Goal: Task Accomplishment & Management: Use online tool/utility

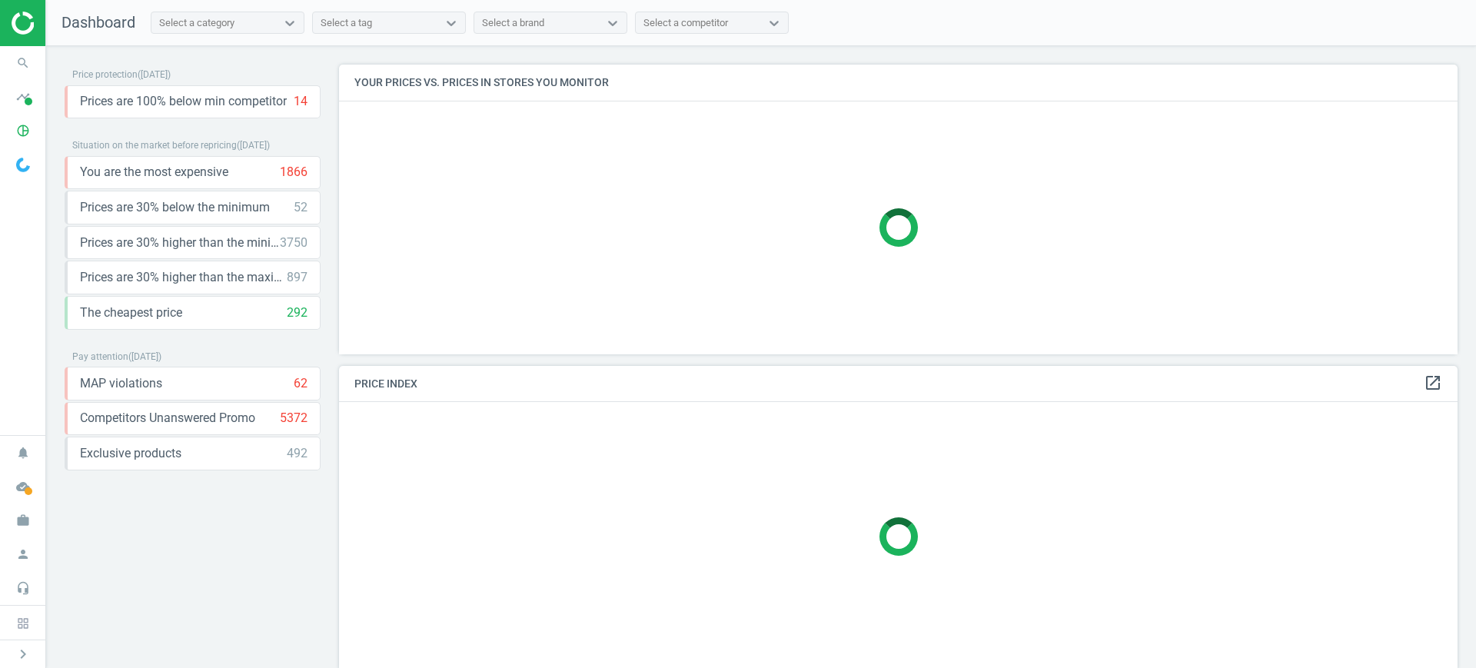
scroll to position [319, 1134]
click at [21, 102] on icon "timeline" at bounding box center [22, 96] width 29 height 29
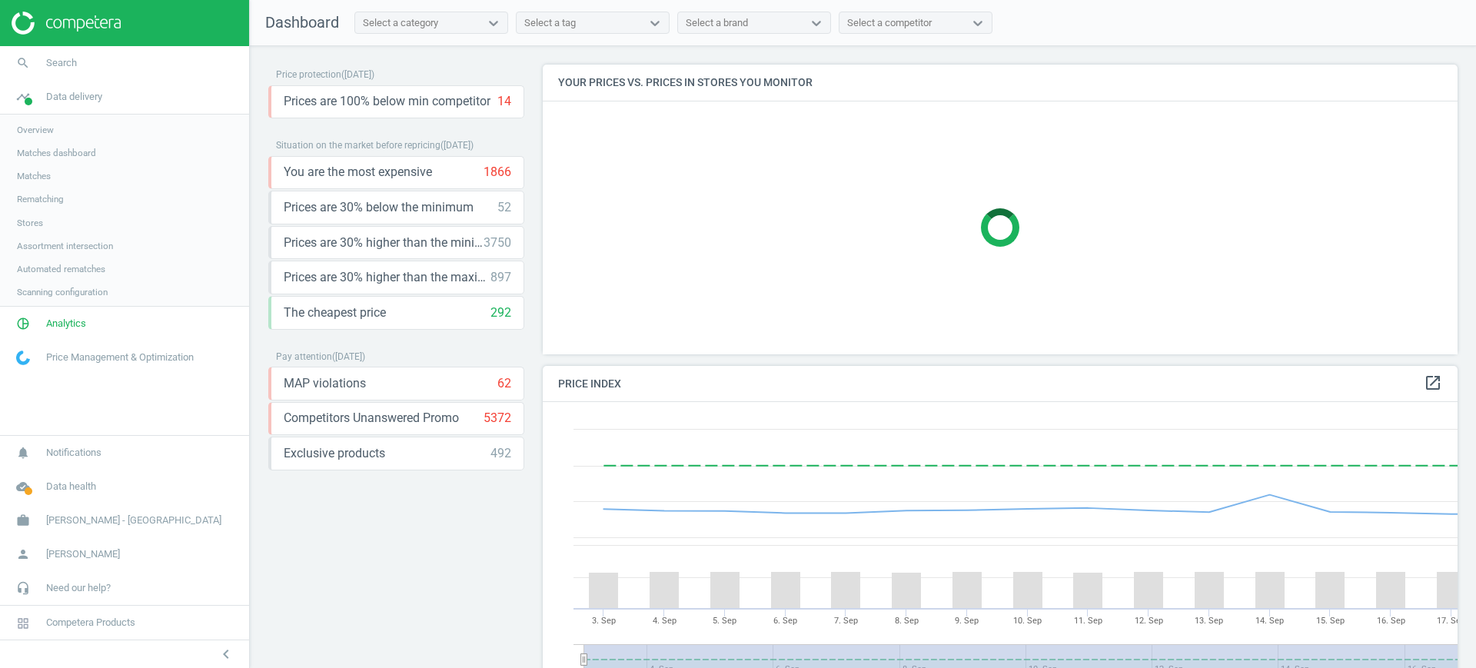
scroll to position [384, 930]
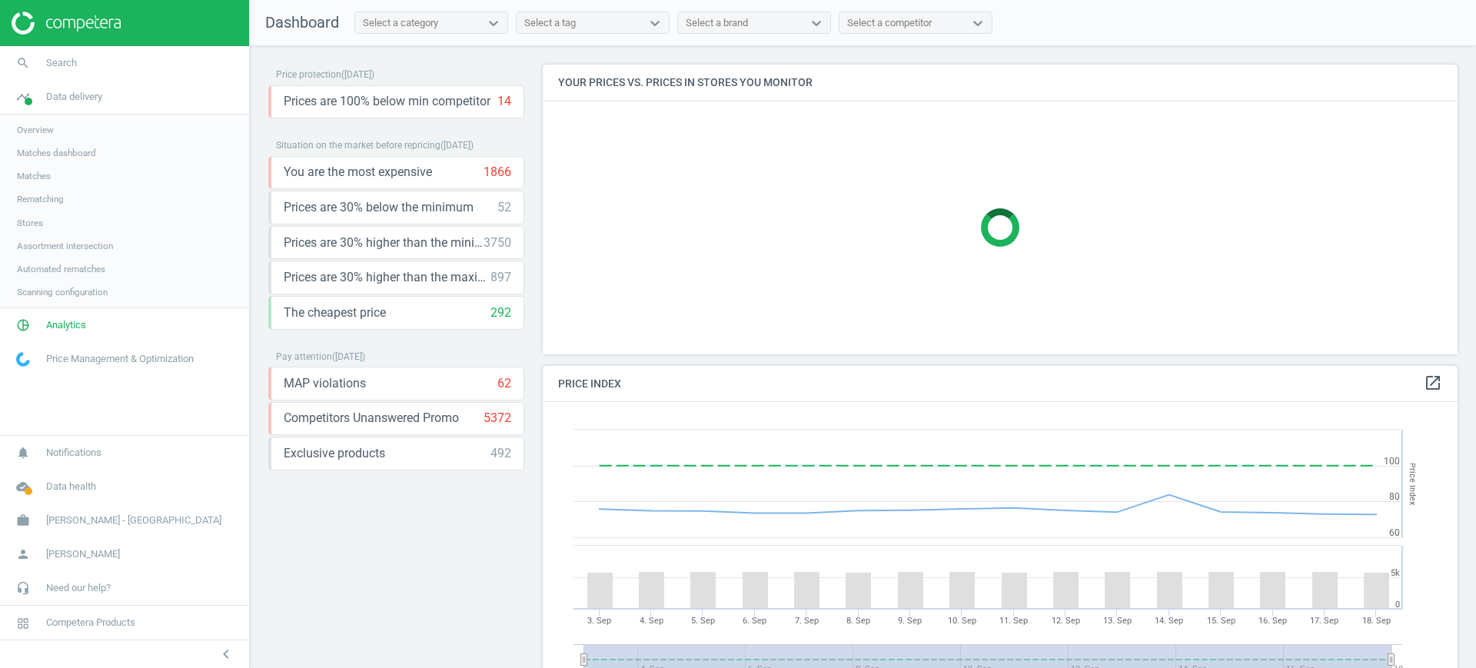
click at [43, 218] on link "Stores" at bounding box center [124, 222] width 249 height 23
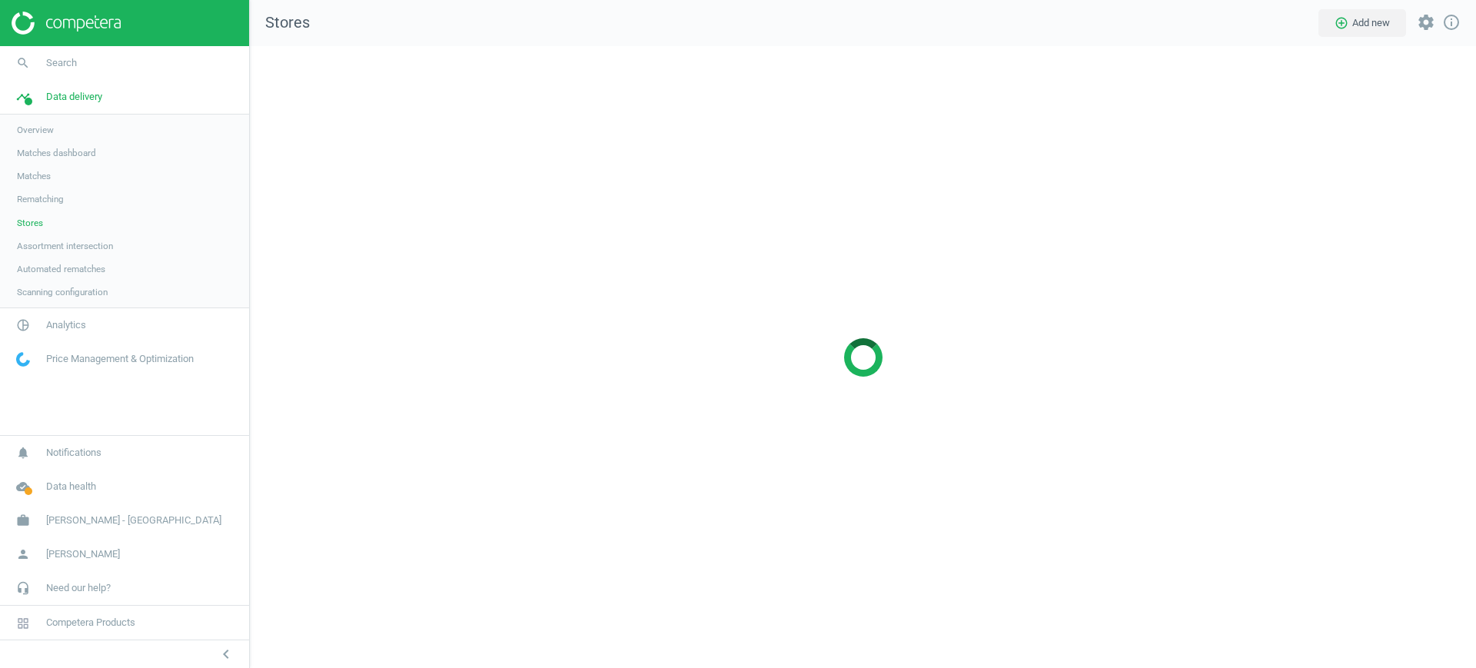
scroll to position [652, 1256]
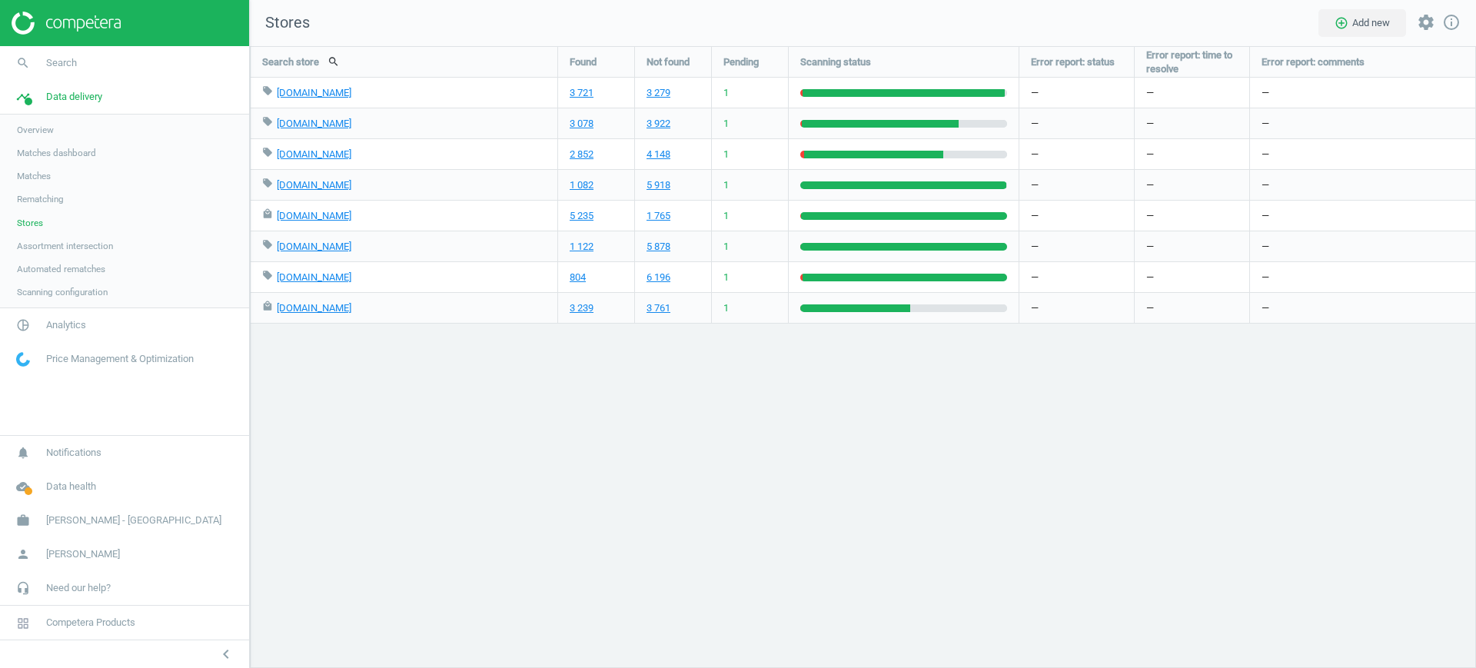
click at [38, 179] on span "Matches" at bounding box center [34, 176] width 34 height 12
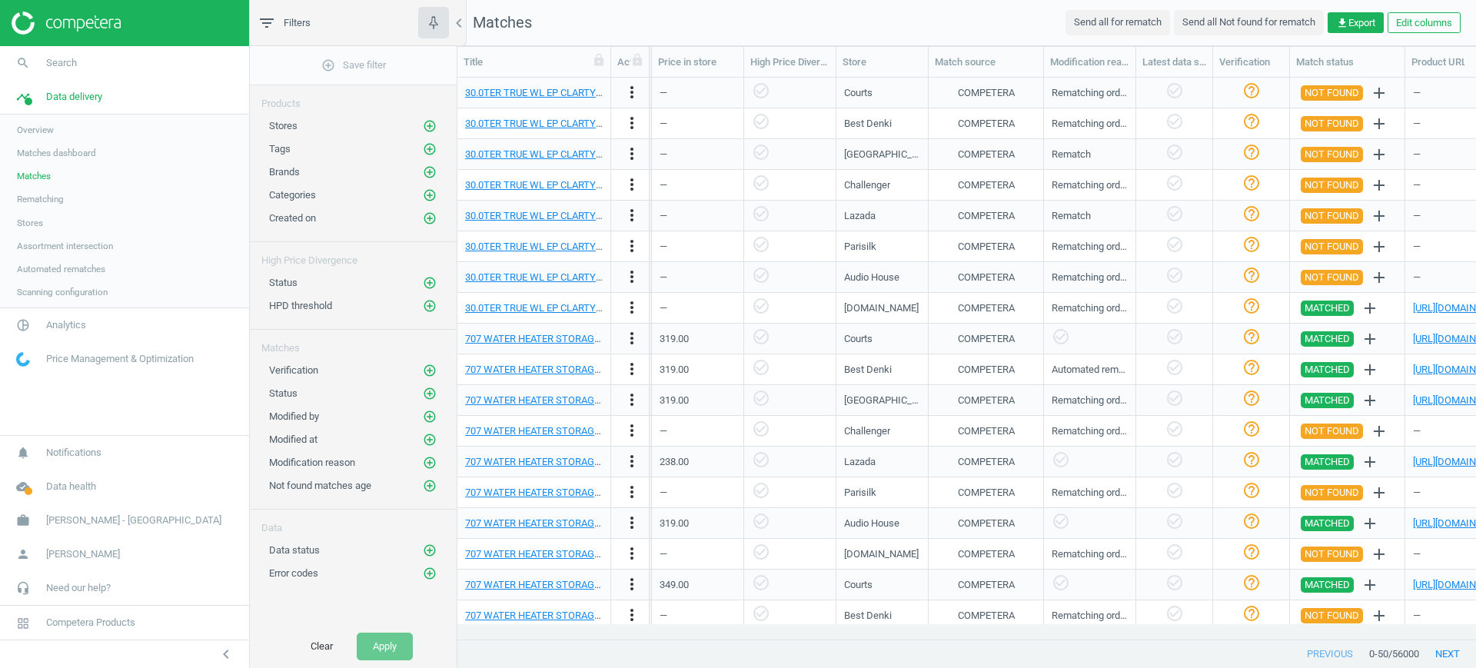
scroll to position [0, 1832]
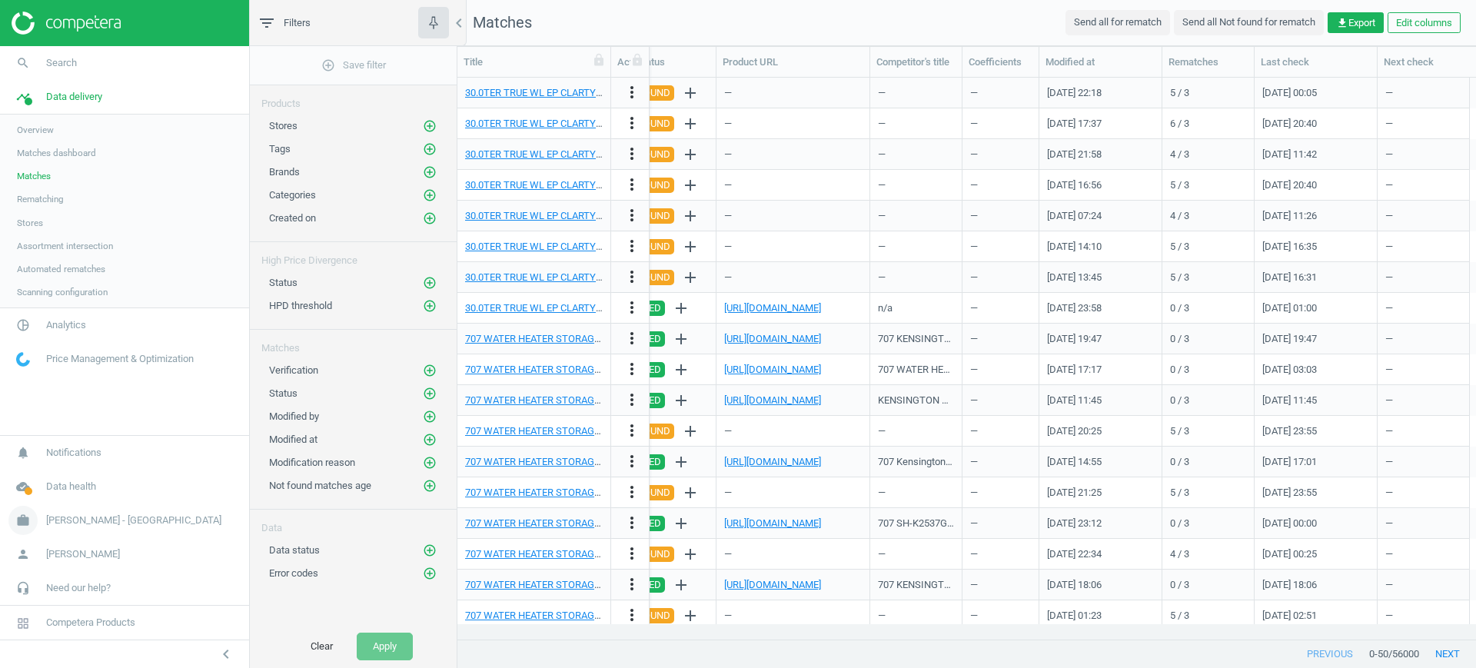
click at [65, 517] on span "[PERSON_NAME] - [GEOGRAPHIC_DATA]" at bounding box center [133, 521] width 175 height 14
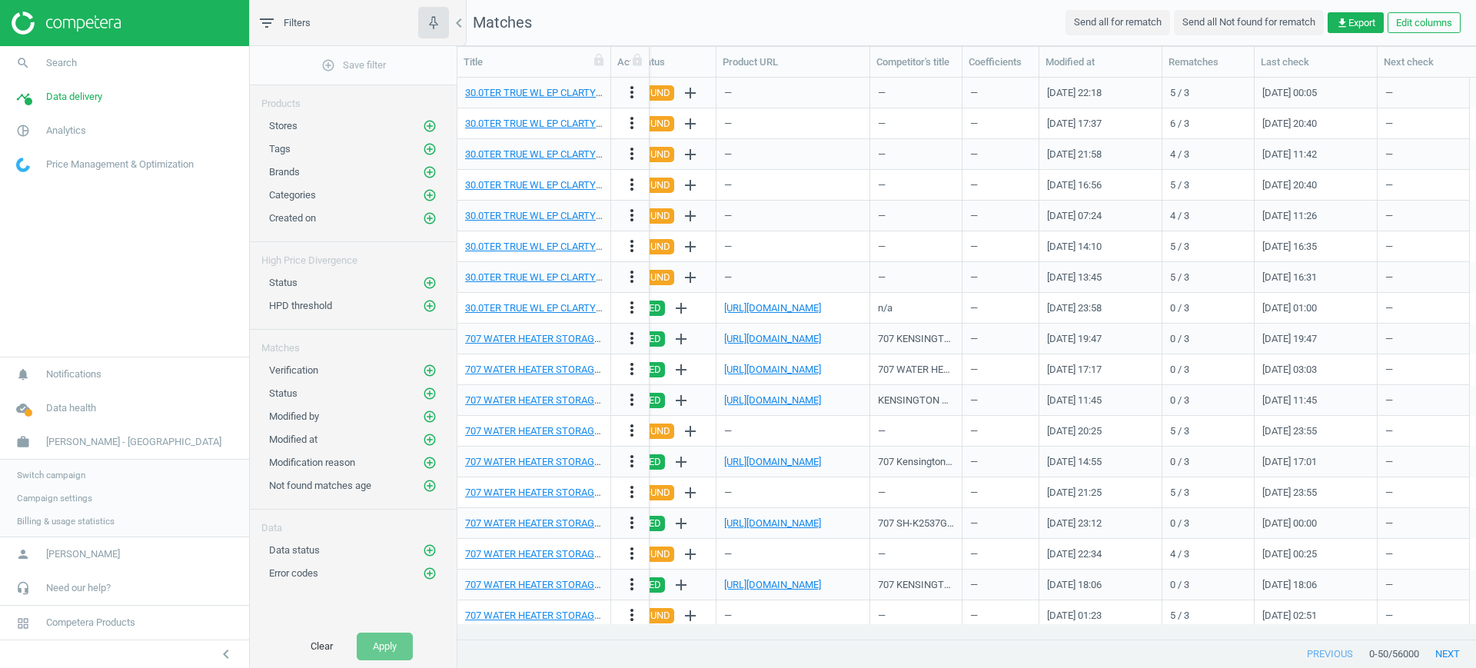
click at [66, 474] on span "Switch campaign" at bounding box center [51, 475] width 68 height 12
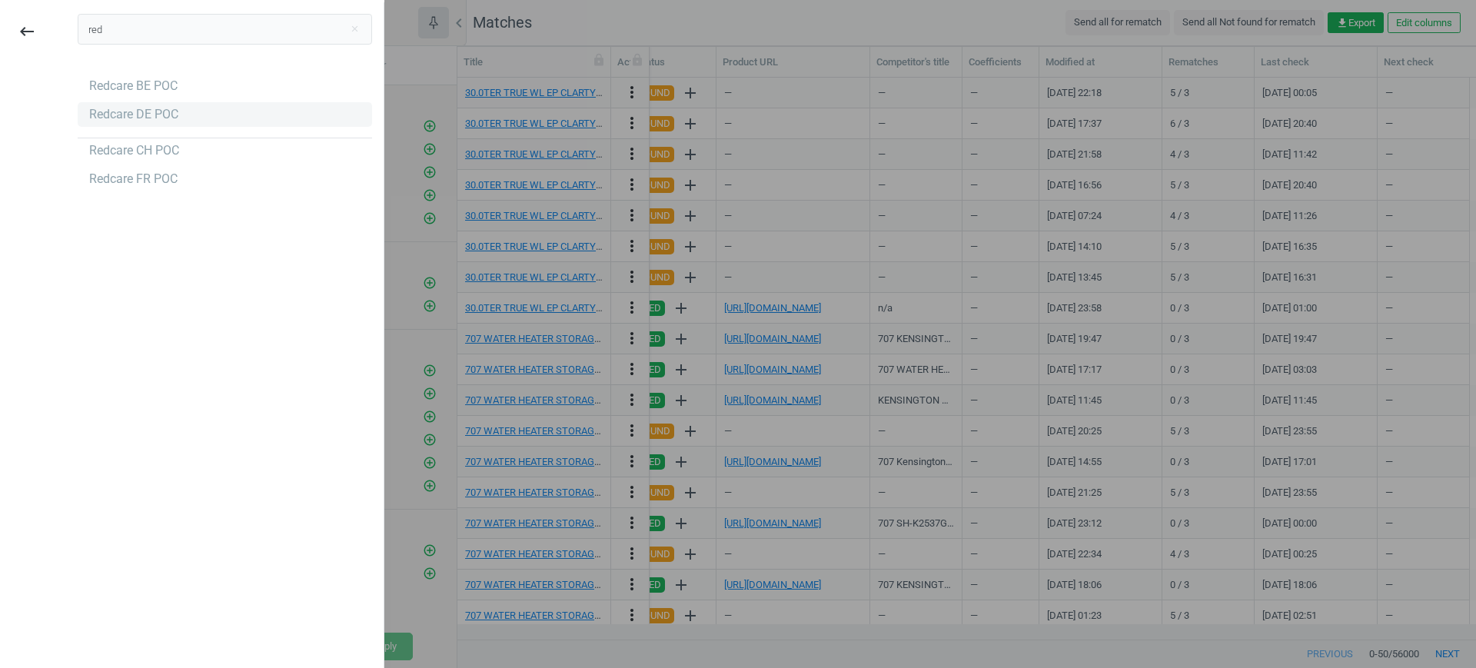
type input "red"
click at [204, 119] on div "Redcare DE POC" at bounding box center [225, 114] width 294 height 25
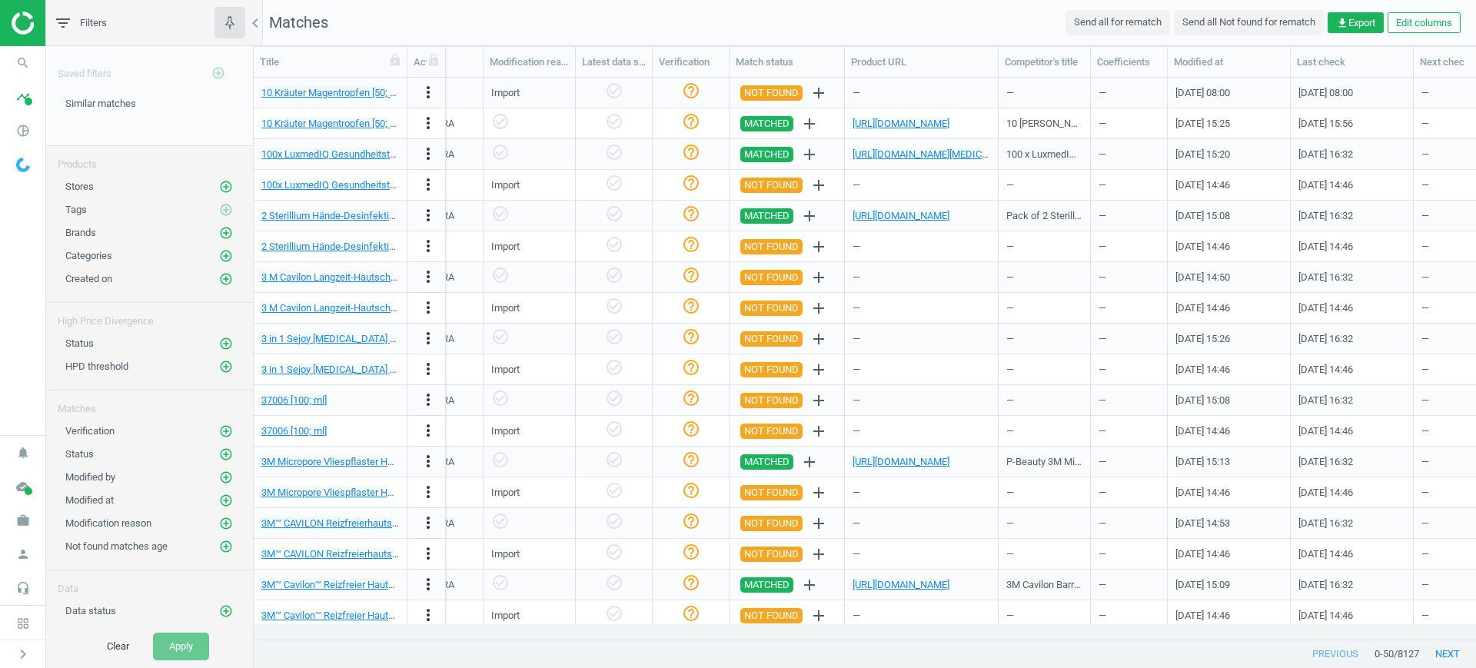
scroll to position [0, 1394]
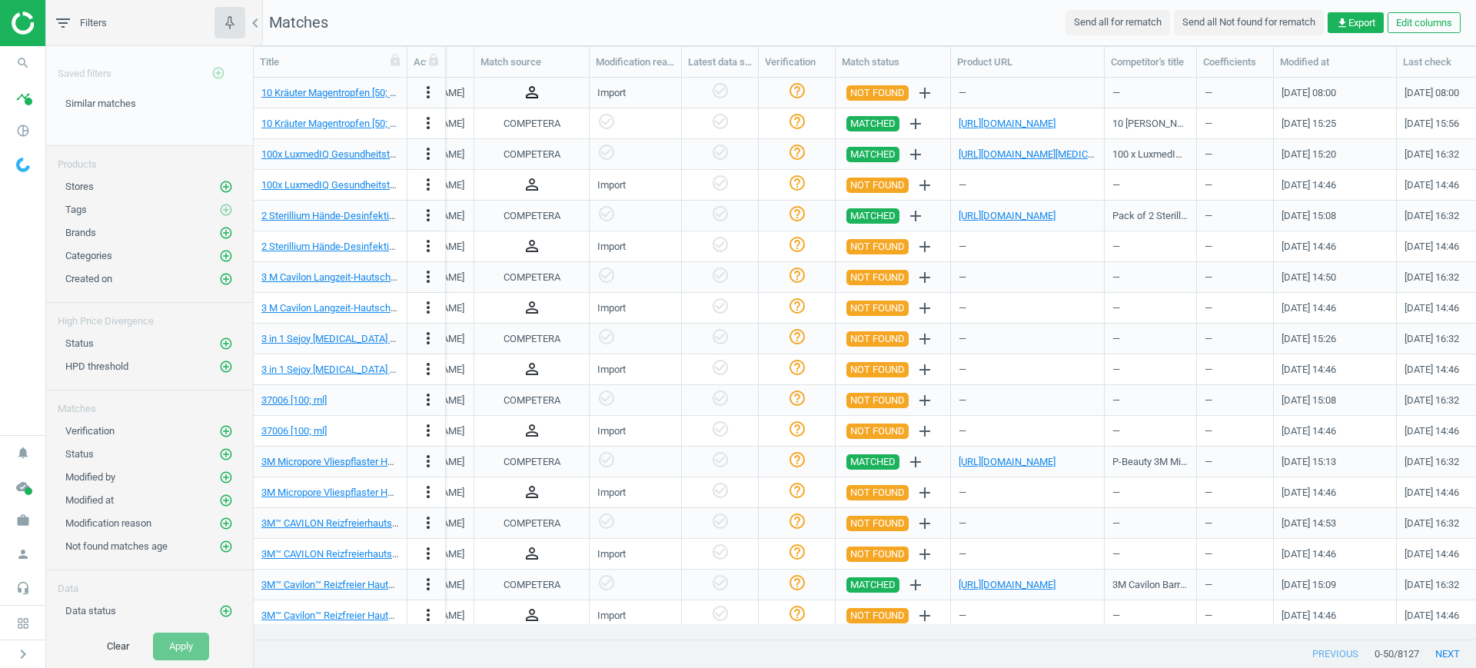
click at [532, 89] on icon "person_outline" at bounding box center [532, 92] width 18 height 18
click at [531, 127] on div "COMPETERA" at bounding box center [532, 124] width 57 height 14
click at [25, 116] on icon "pie_chart_outlined" at bounding box center [22, 130] width 29 height 29
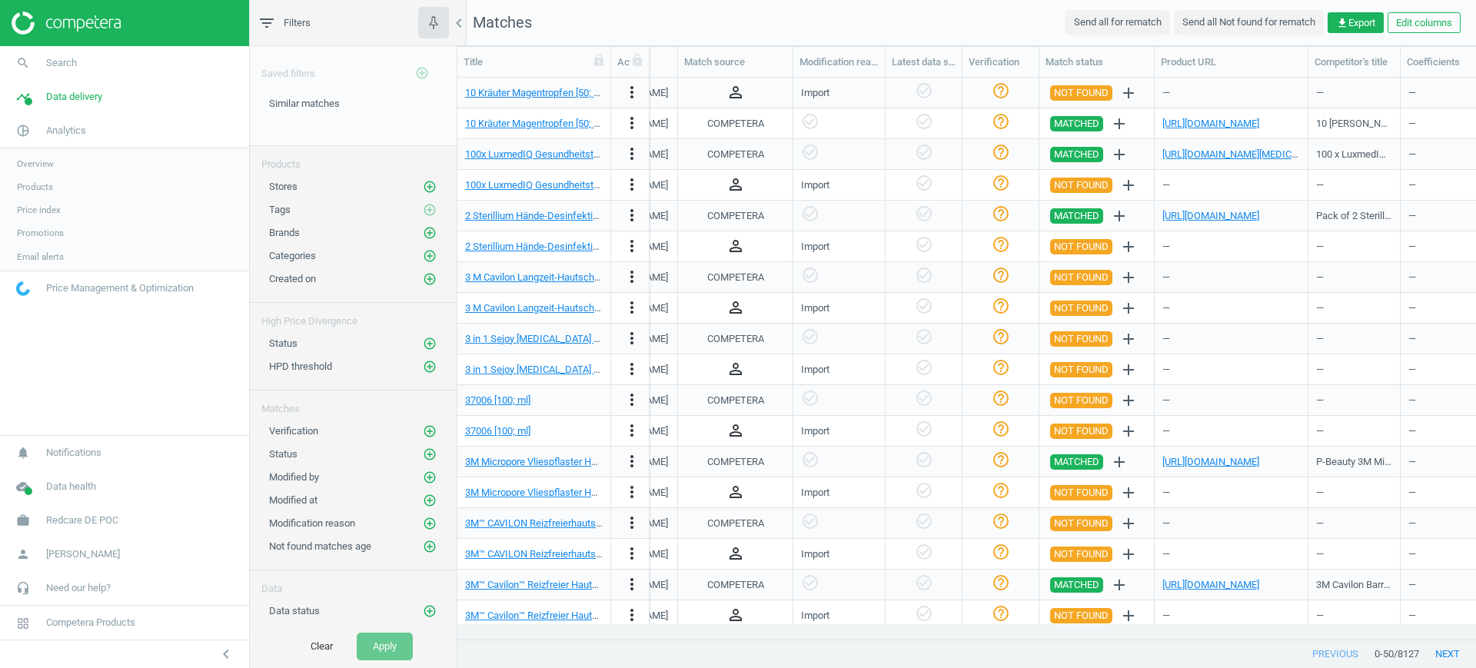
scroll to position [532, 1004]
click at [42, 179] on link "Products" at bounding box center [124, 186] width 249 height 23
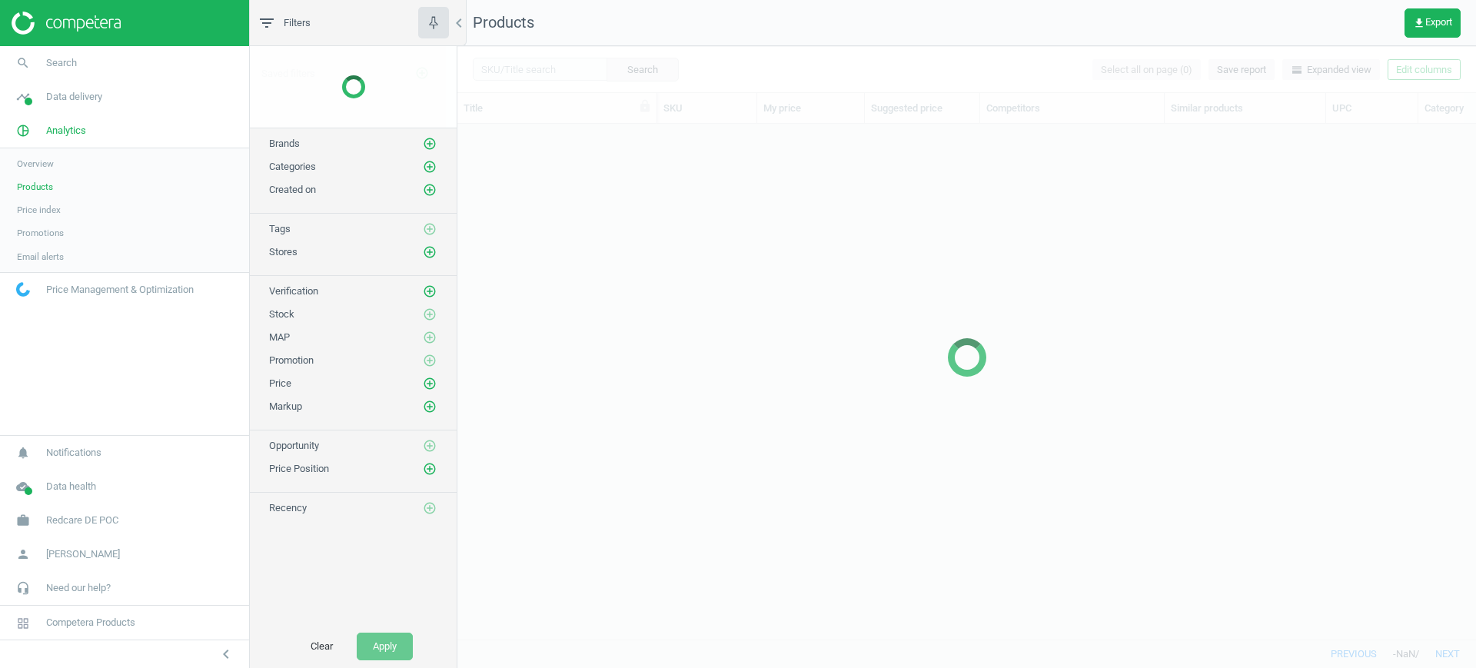
scroll to position [486, 1004]
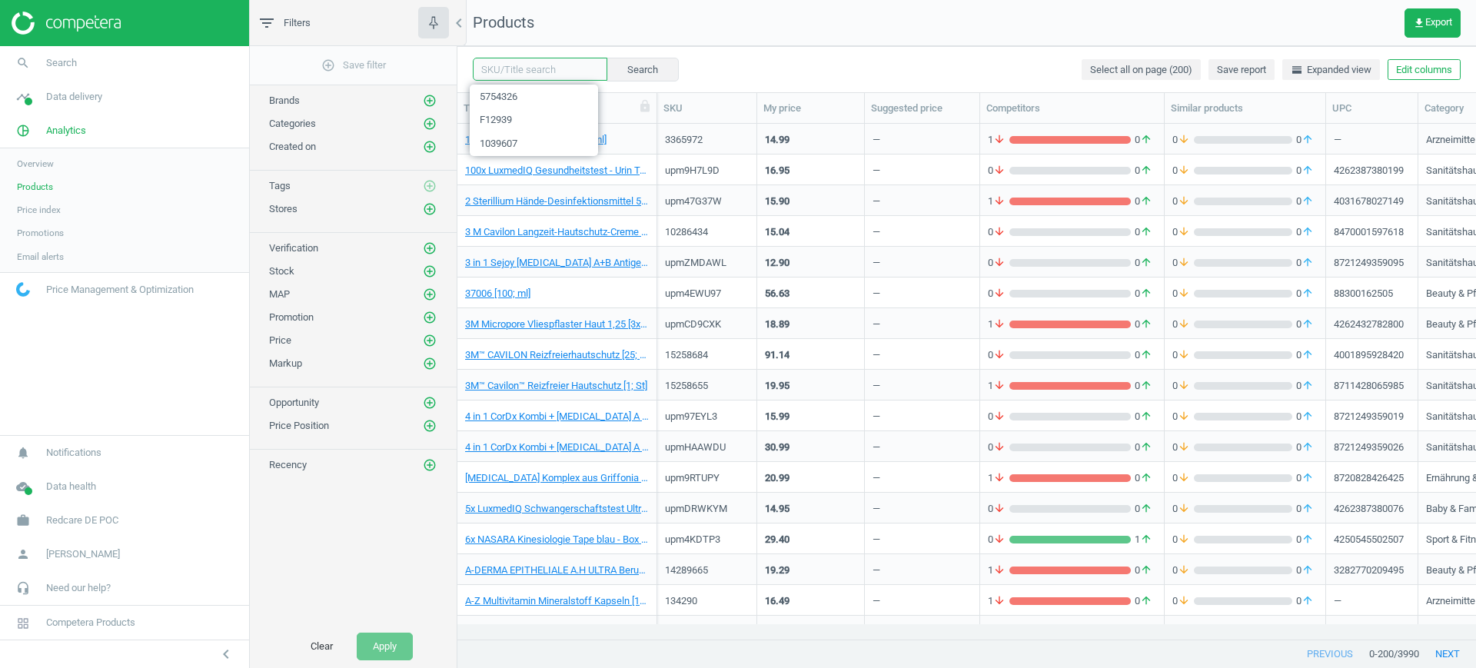
click at [529, 63] on input "text" at bounding box center [540, 69] width 135 height 23
paste input "18093120 15587353 15587347 15297141 8102833 8109543 8104056 8107663 8108532 173…"
type input "18093120 15587353 15587347 15297141 8102833 8109543 8104056 8107663 8108532 173…"
click at [626, 74] on button "Search" at bounding box center [642, 69] width 72 height 23
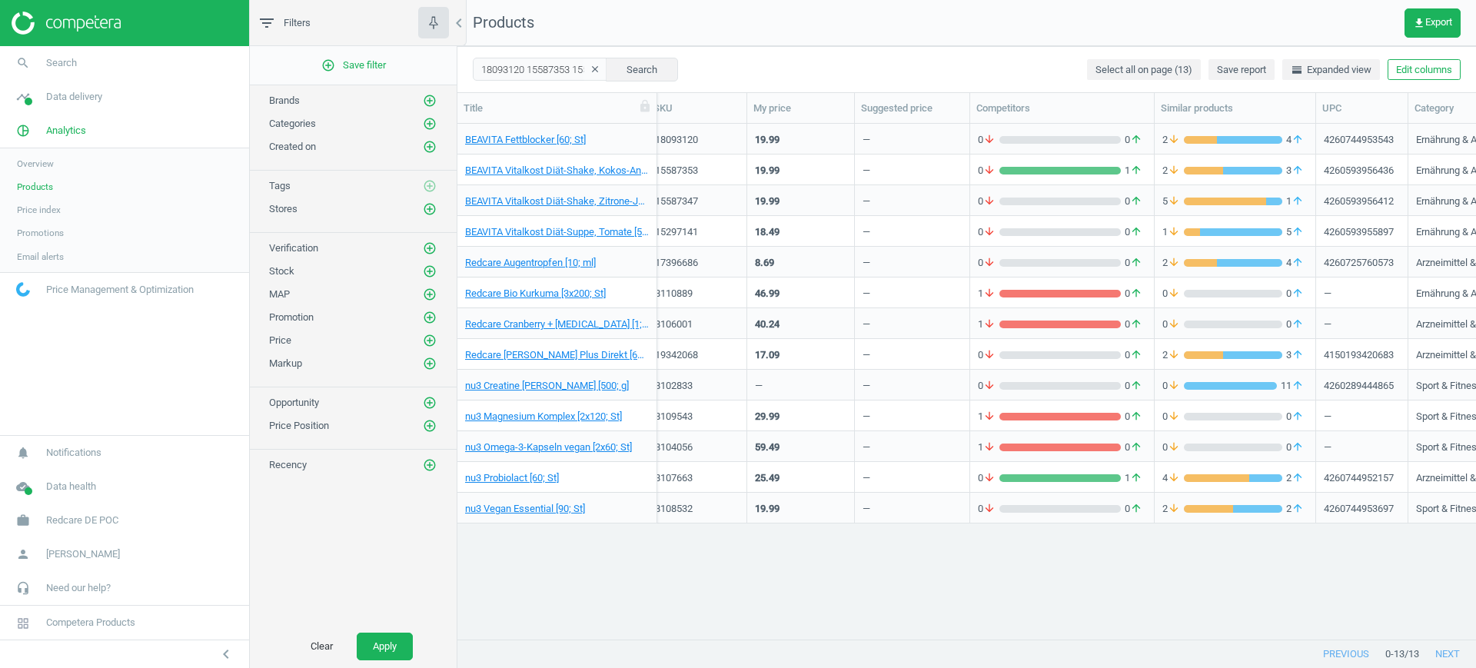
scroll to position [0, 10]
click at [754, 163] on div "19.99" at bounding box center [801, 170] width 108 height 31
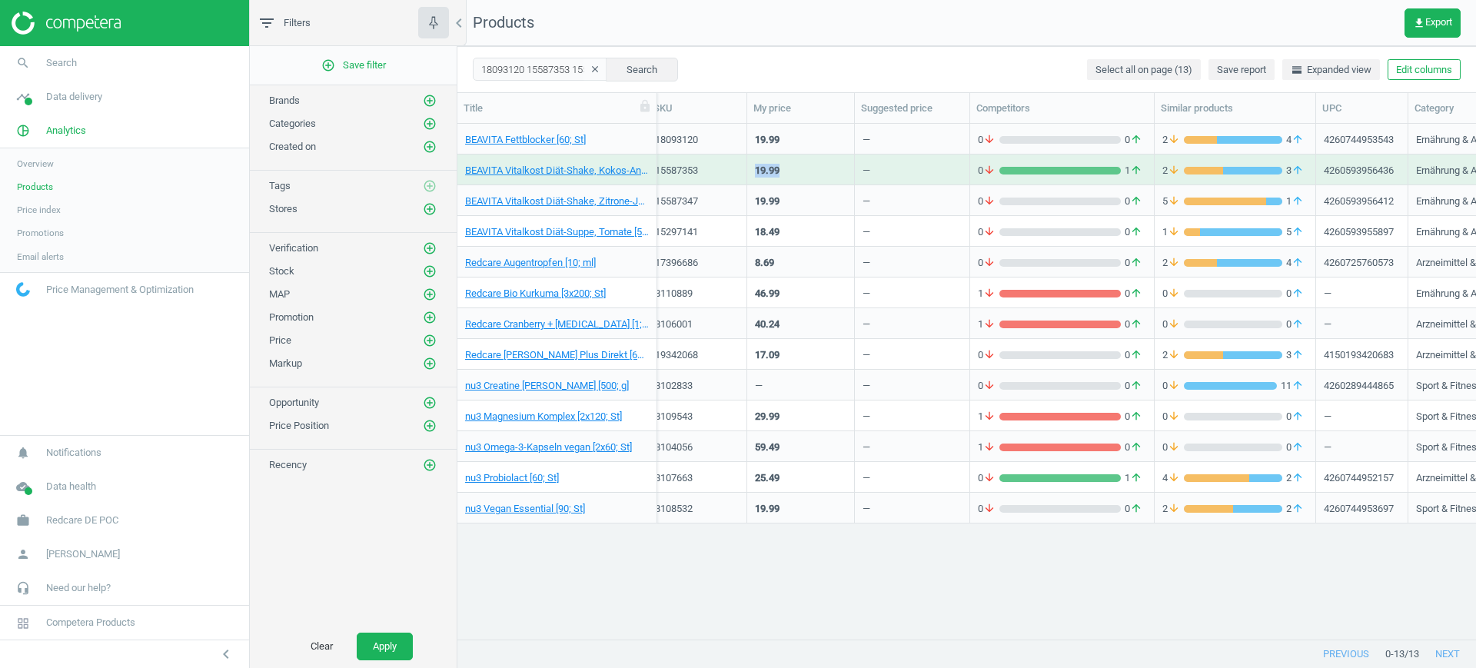
click at [754, 163] on div "19.99" at bounding box center [801, 170] width 108 height 31
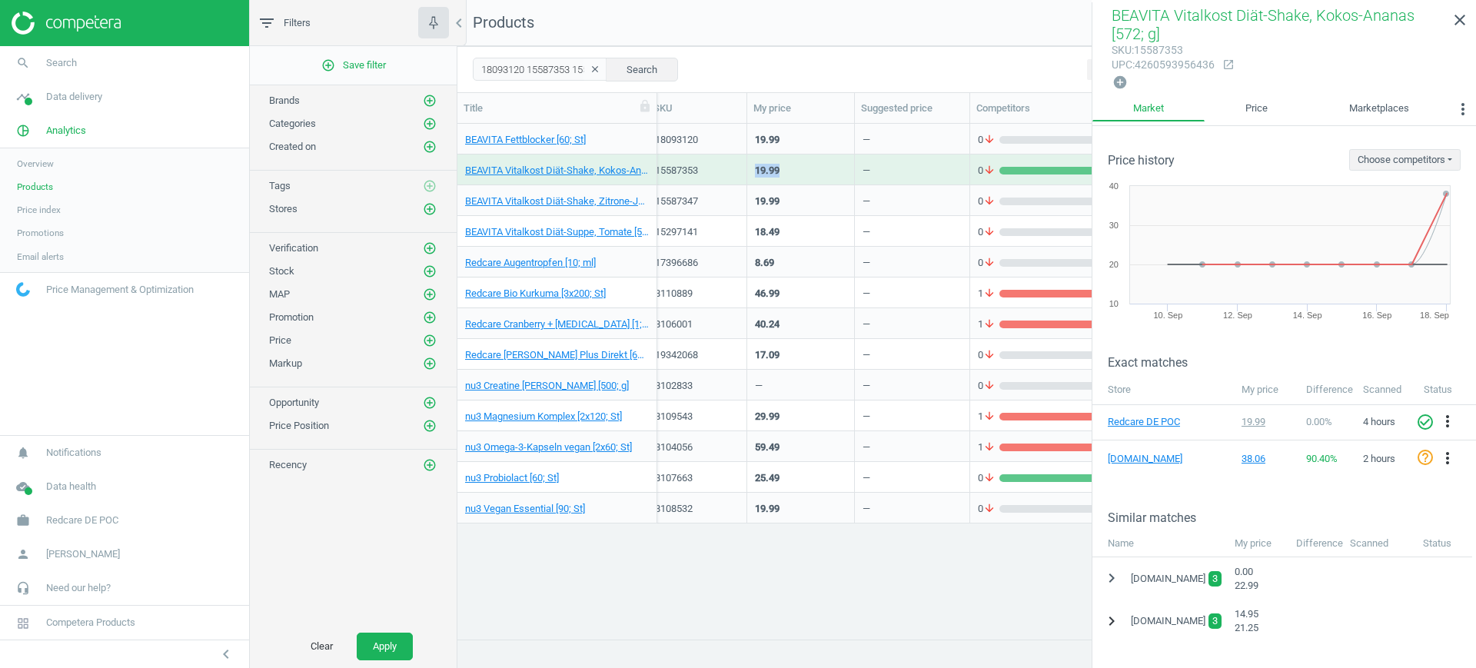
click at [1111, 621] on icon "chevron_right" at bounding box center [1111, 621] width 18 height 18
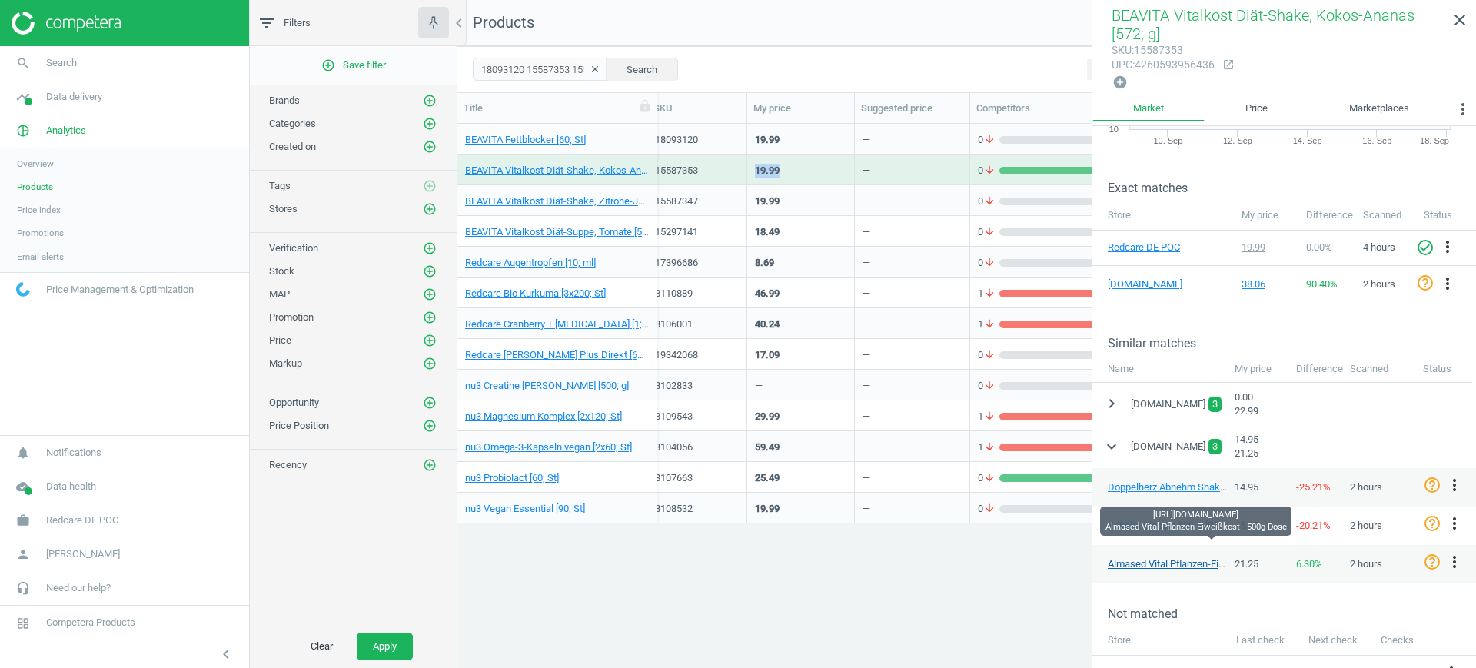
scroll to position [192, 0]
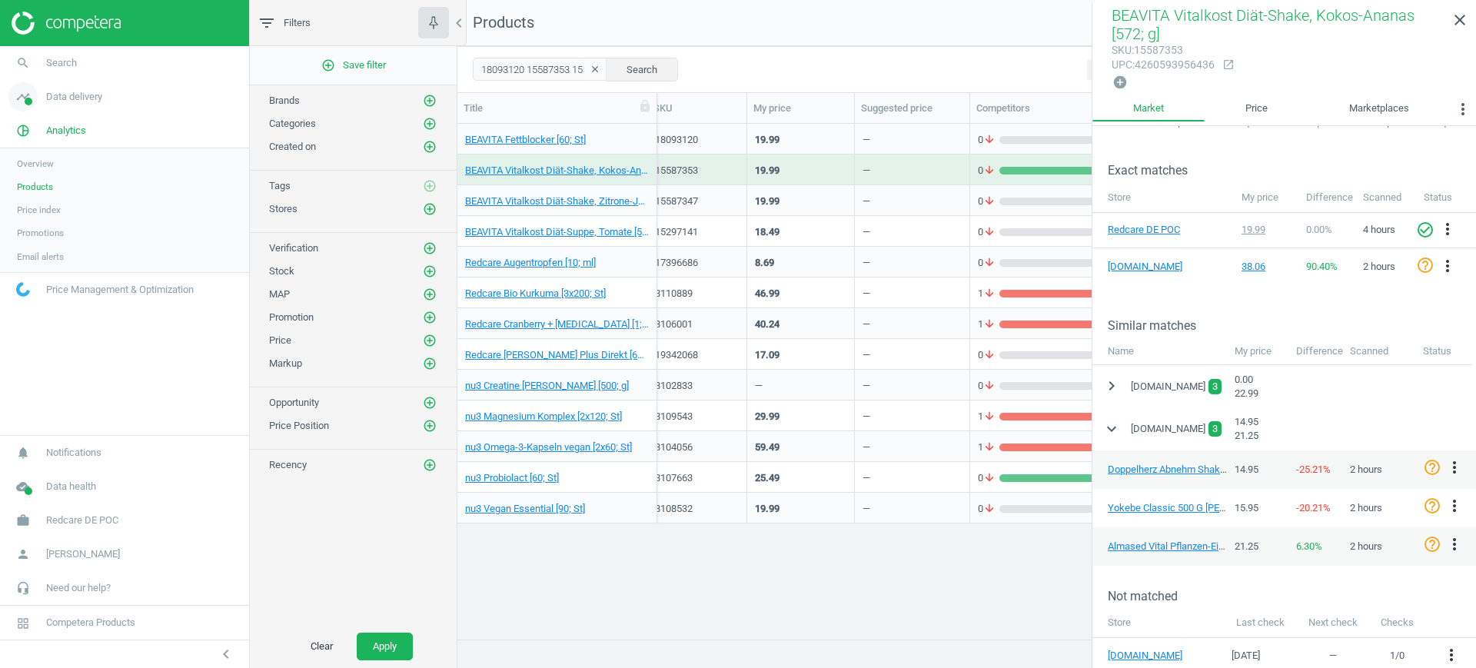
click at [30, 95] on icon "timeline" at bounding box center [22, 96] width 29 height 29
click at [41, 170] on span "Matches" at bounding box center [34, 176] width 34 height 12
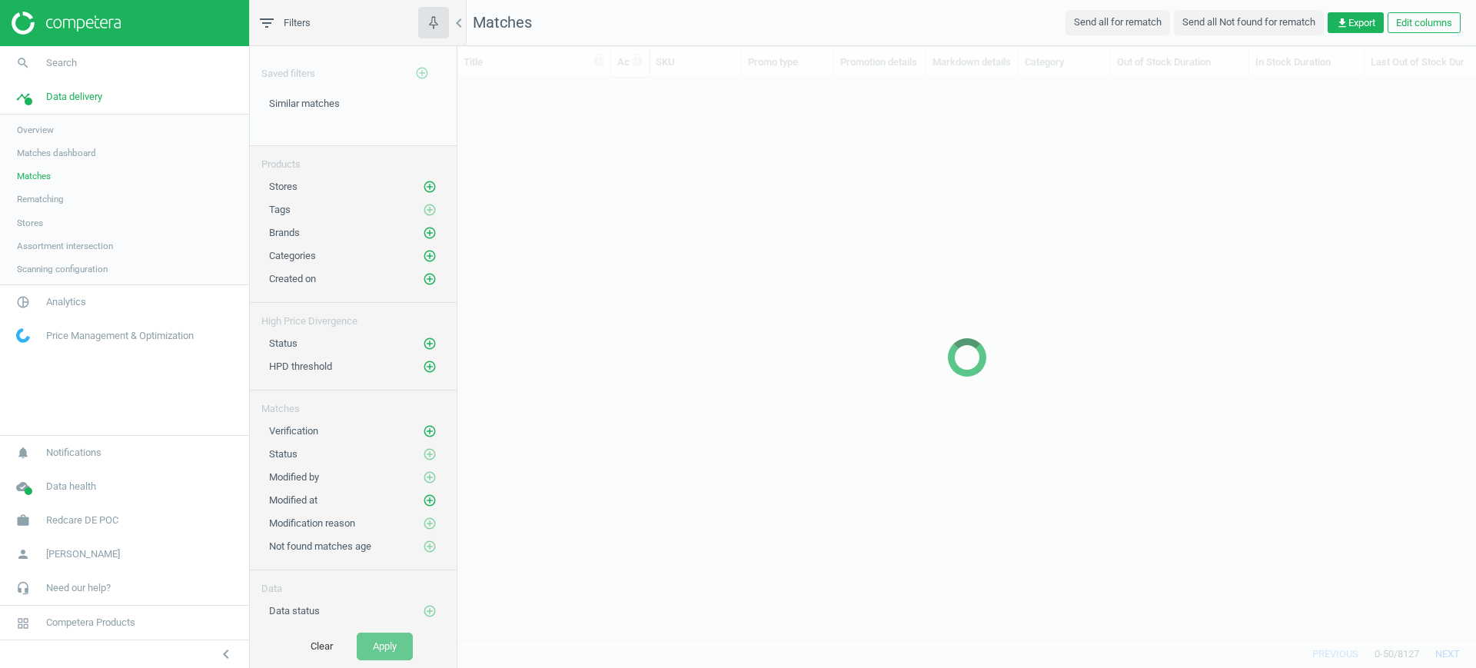
scroll to position [532, 1004]
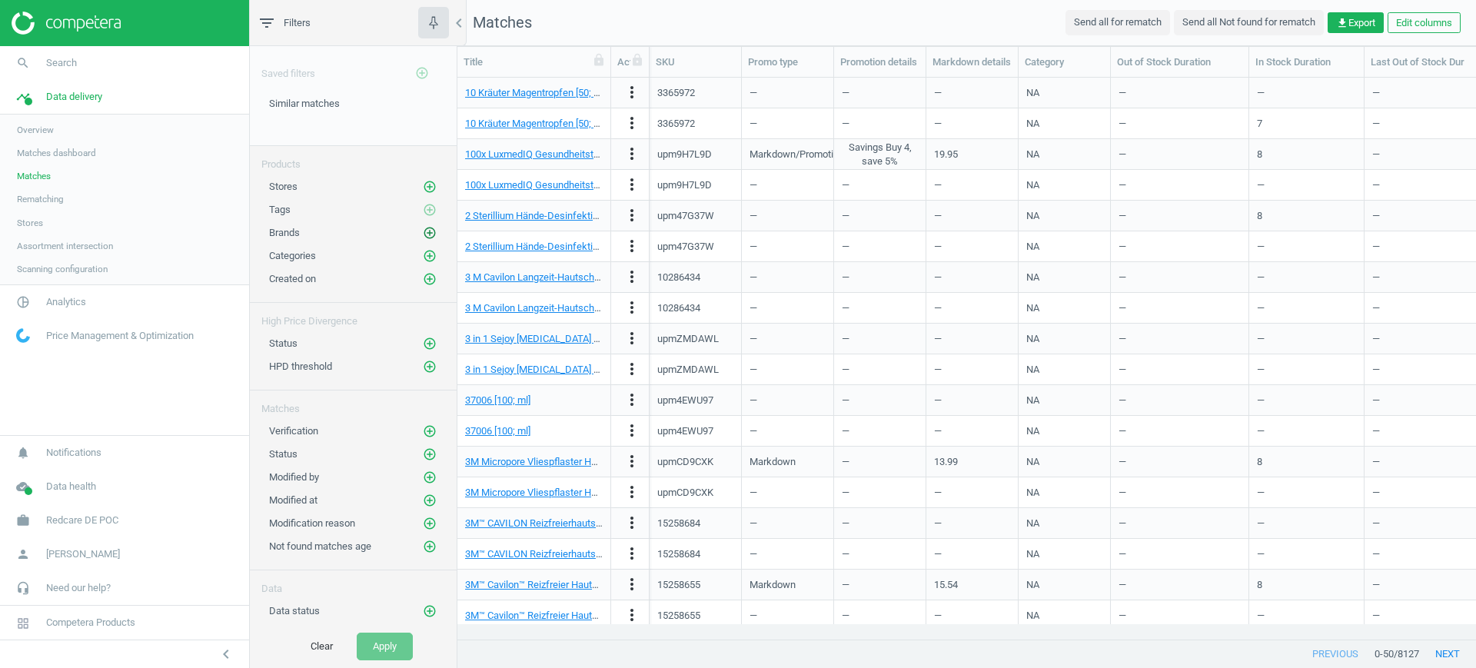
click at [423, 228] on icon "add_circle_outline" at bounding box center [430, 233] width 14 height 14
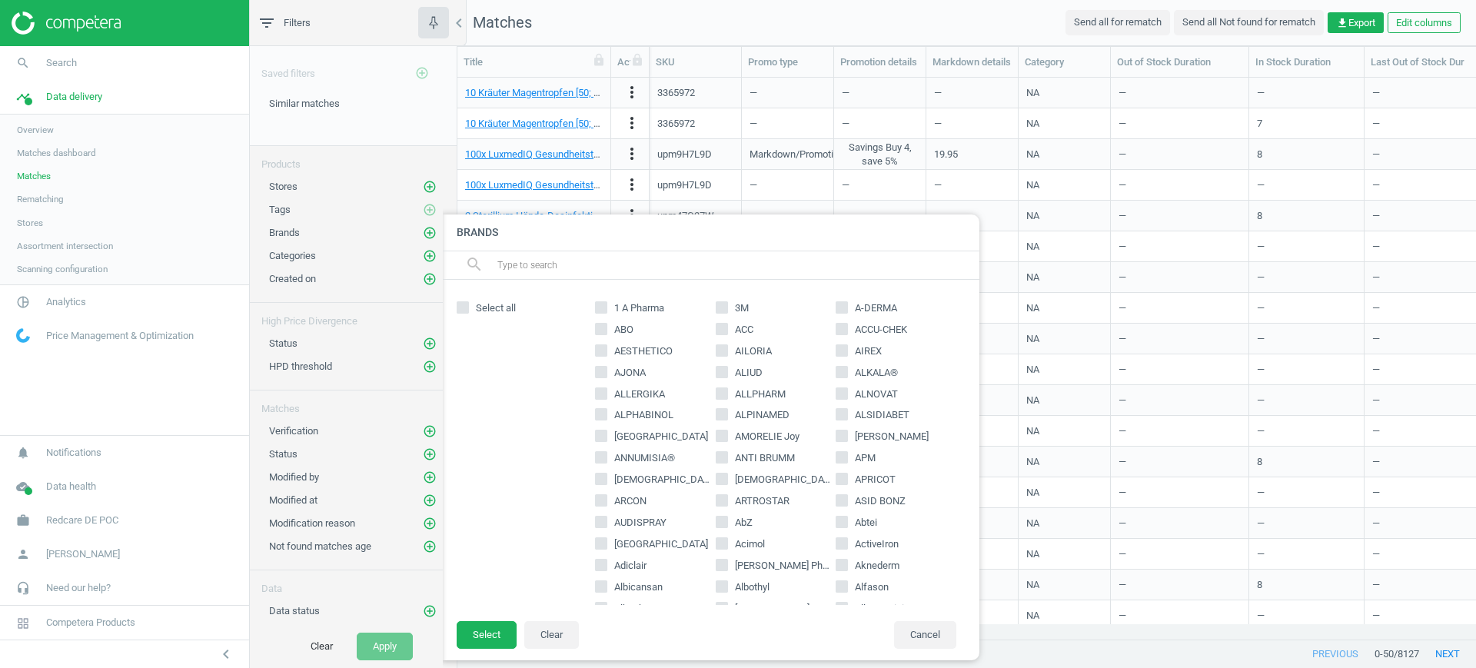
click at [588, 256] on input "text" at bounding box center [732, 265] width 472 height 25
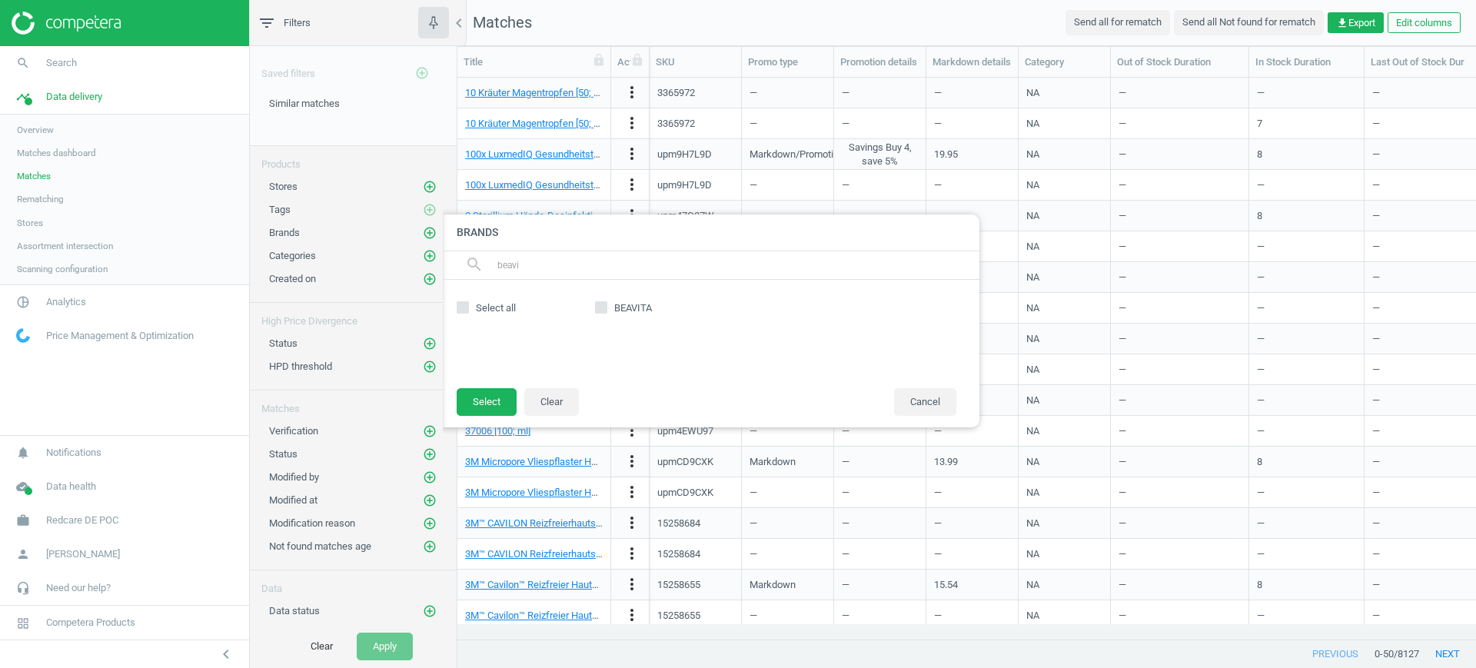
type input "beavi"
click at [599, 304] on input "BEAVITA" at bounding box center [602, 307] width 10 height 10
checkbox input "true"
click at [494, 401] on button "Select" at bounding box center [487, 402] width 60 height 28
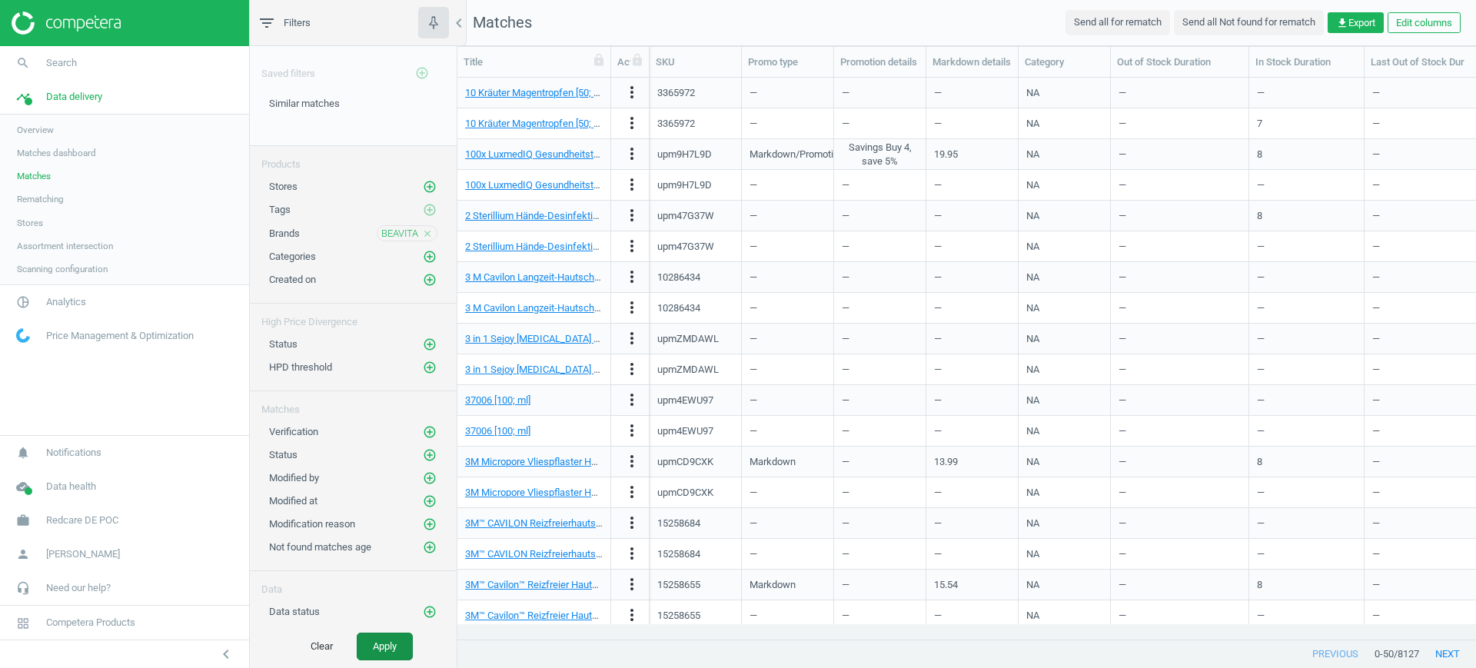
click at [384, 642] on button "Apply" at bounding box center [385, 647] width 56 height 28
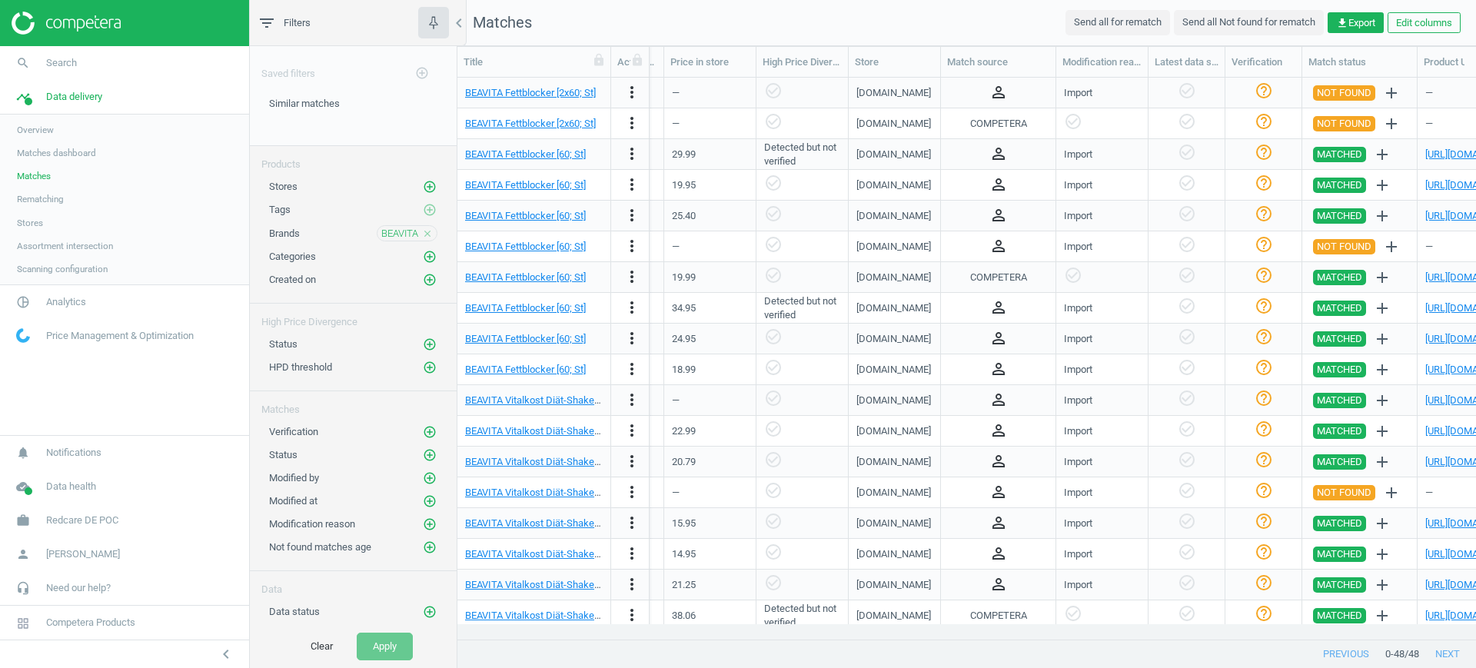
scroll to position [0, 1193]
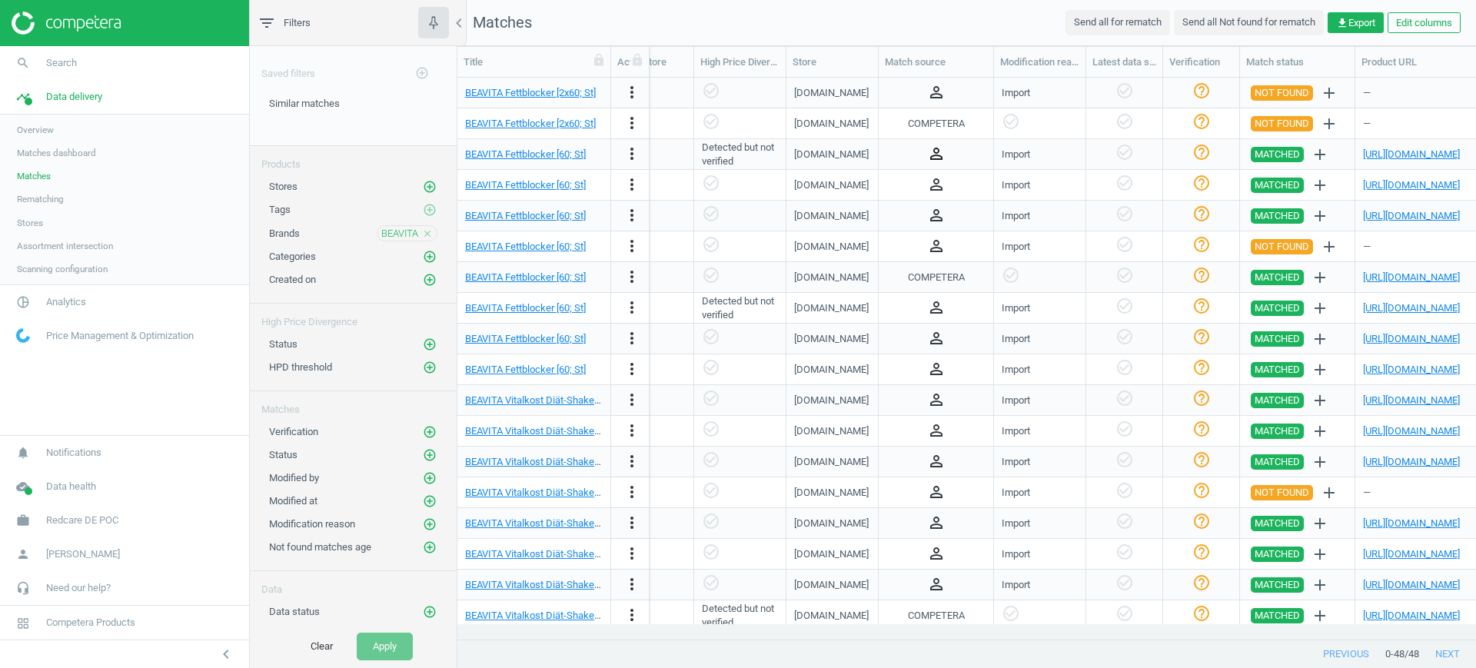
click at [941, 152] on icon "person_outline" at bounding box center [936, 154] width 18 height 18
click at [964, 183] on div "person_outline" at bounding box center [935, 184] width 99 height 27
click at [935, 188] on icon "person_outline" at bounding box center [936, 184] width 18 height 18
click at [976, 203] on div "person_outline" at bounding box center [935, 215] width 99 height 27
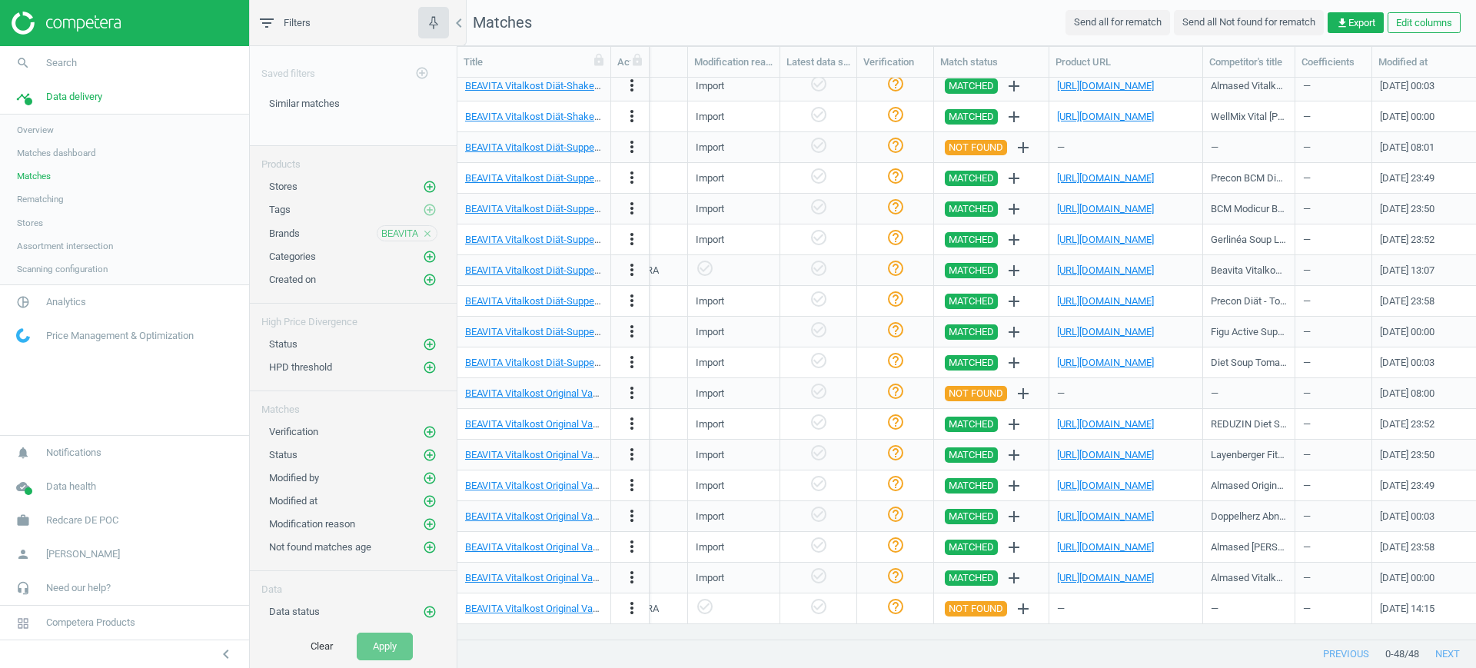
scroll to position [0, 1434]
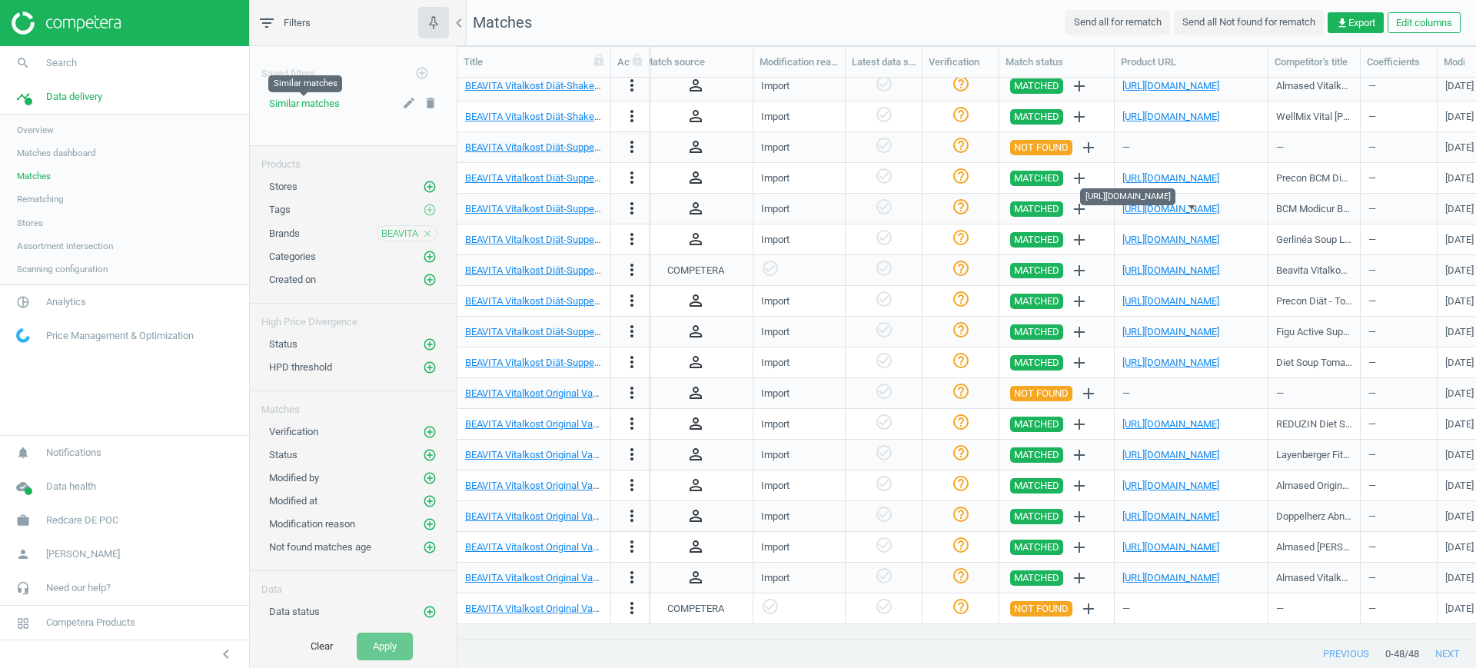
click at [317, 98] on span "Similar matches" at bounding box center [304, 104] width 71 height 12
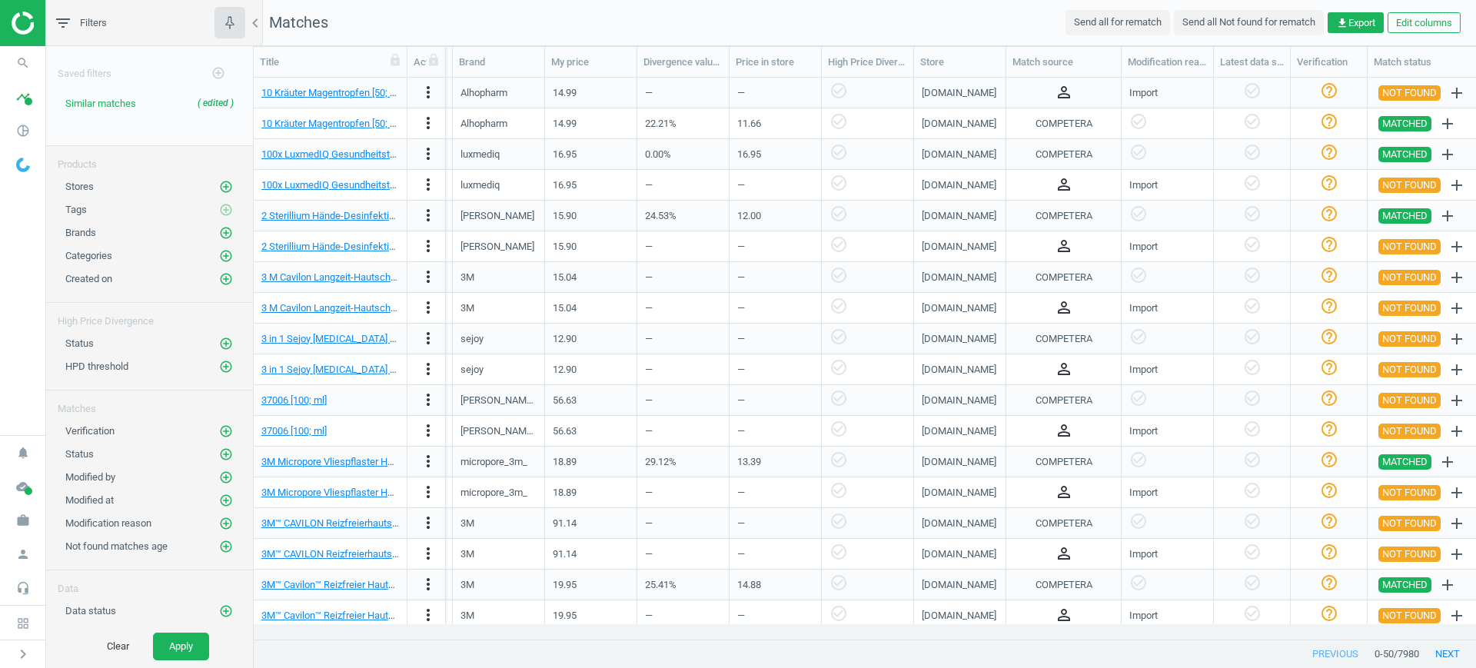
scroll to position [0, 1402]
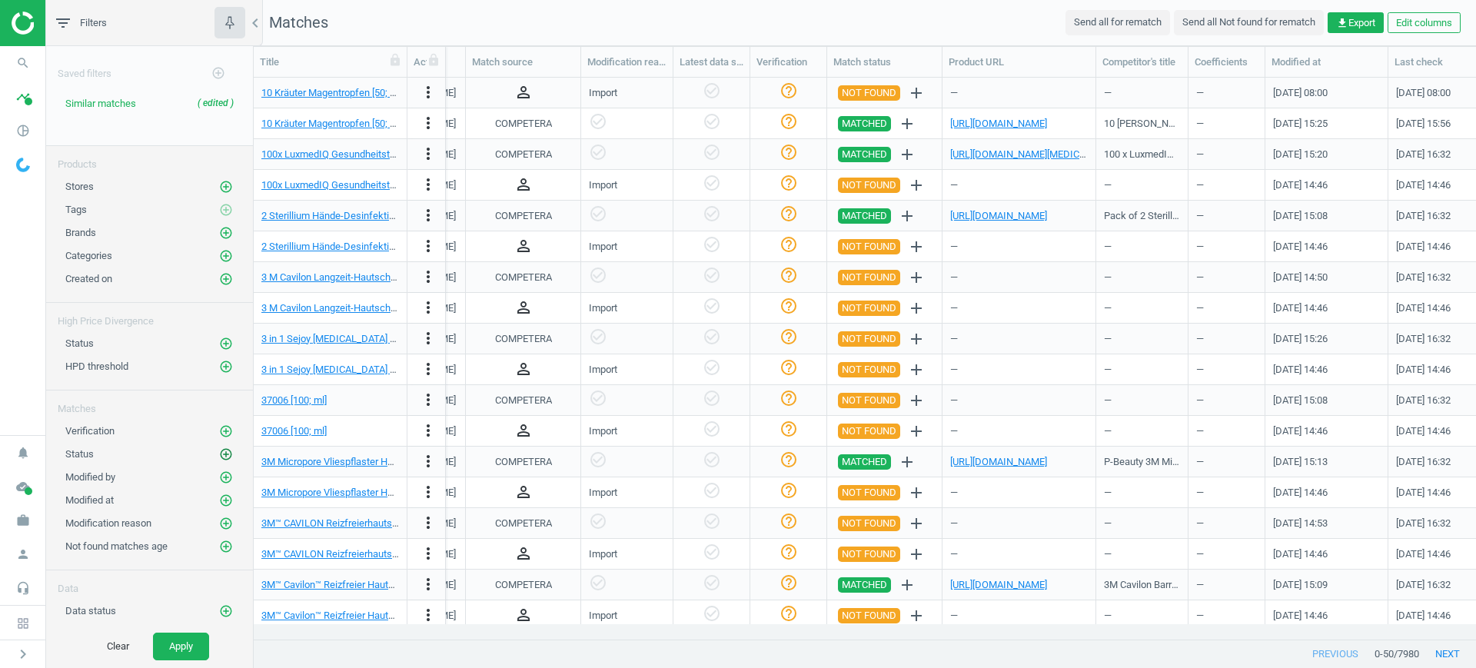
click at [219, 453] on icon "add_circle_outline" at bounding box center [226, 454] width 14 height 14
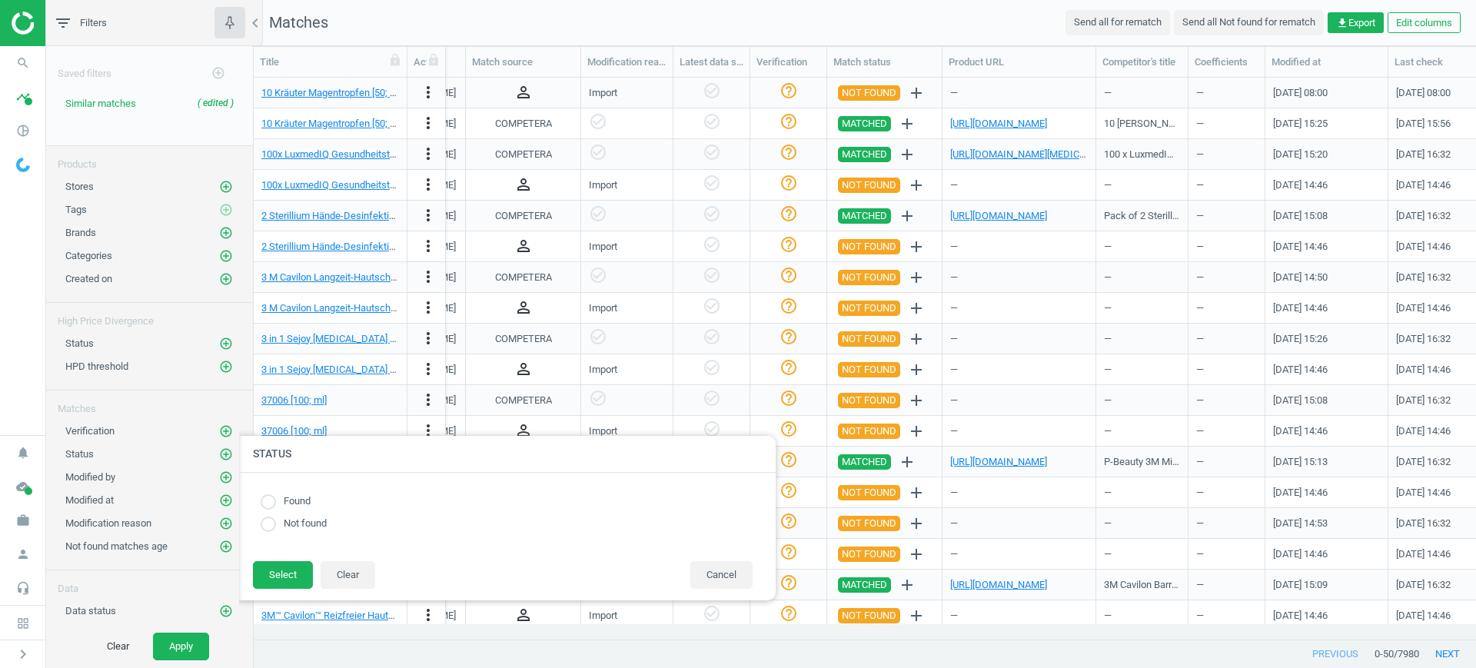
click at [262, 504] on input "radio" at bounding box center [268, 501] width 15 height 15
radio input "true"
click at [277, 573] on button "Select" at bounding box center [283, 575] width 60 height 28
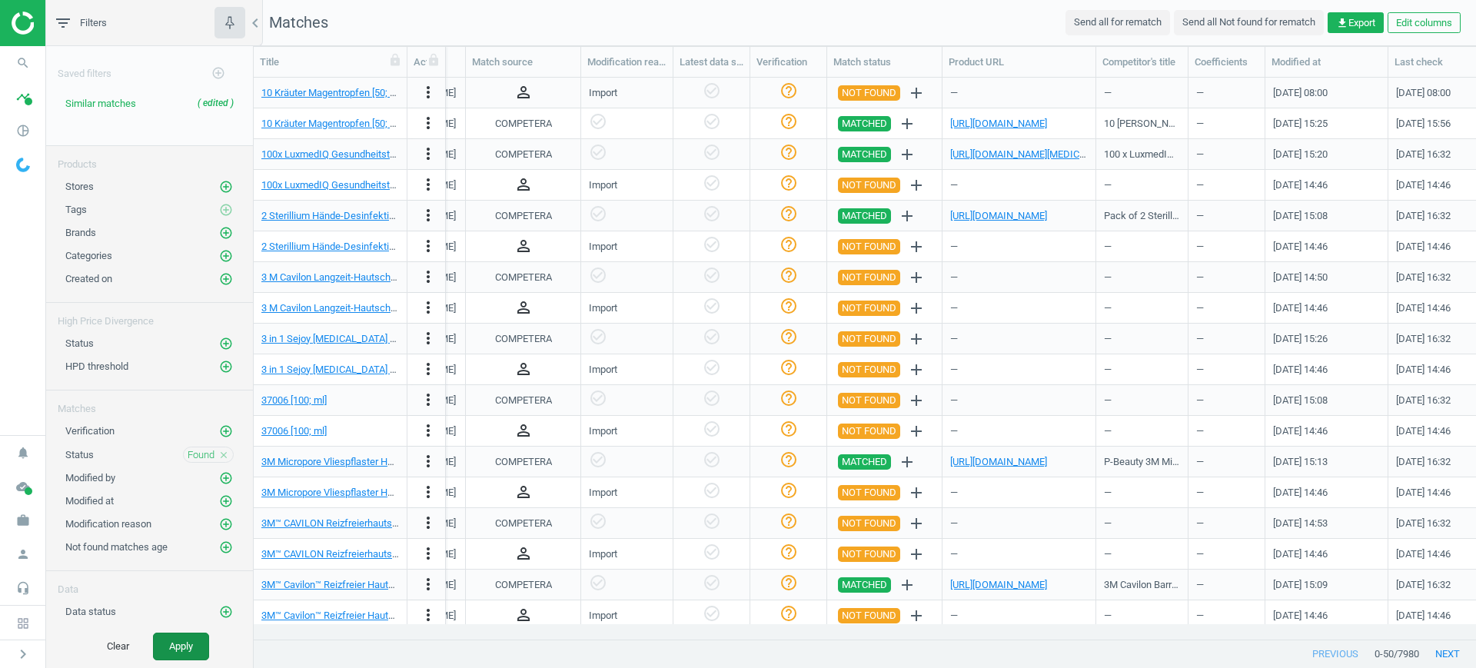
click at [203, 642] on button "Apply" at bounding box center [181, 647] width 56 height 28
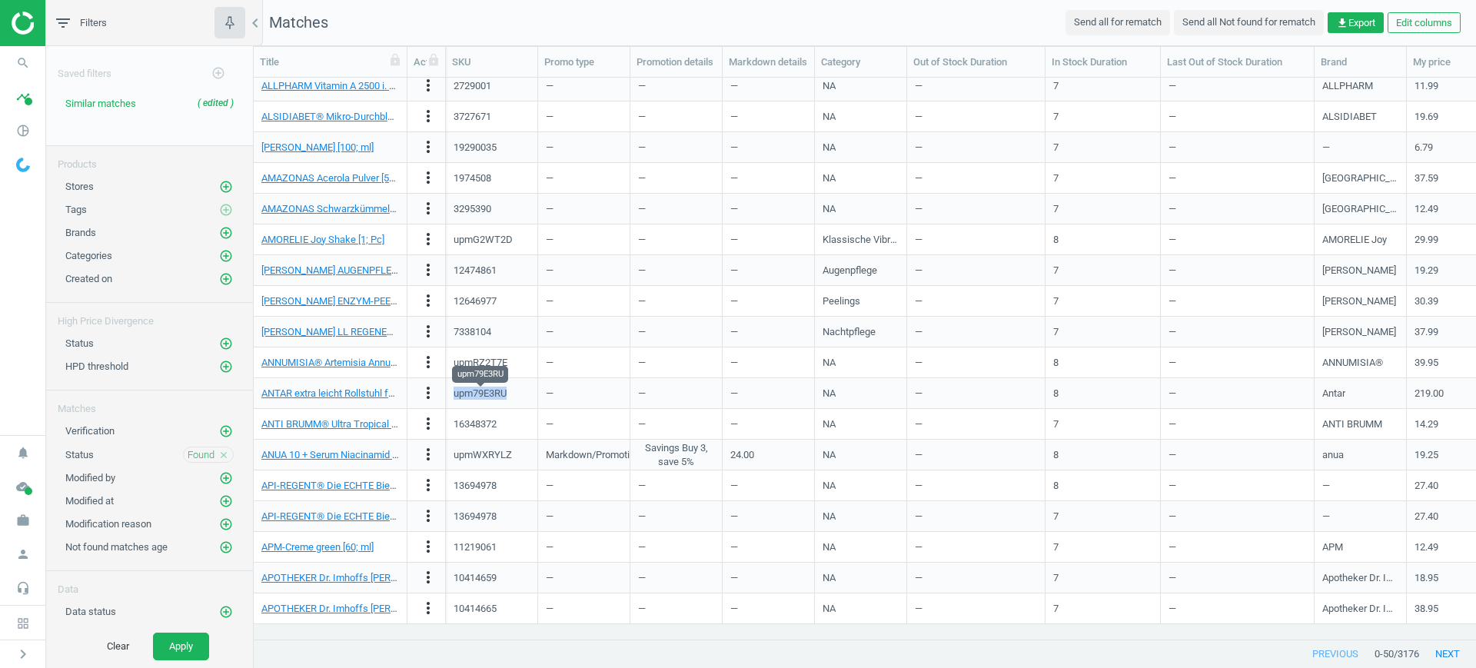
drag, startPoint x: 530, startPoint y: 395, endPoint x: 456, endPoint y: 398, distance: 73.9
click at [456, 398] on div "upm79E3RU" at bounding box center [492, 393] width 92 height 31
copy div "upm79E3RU"
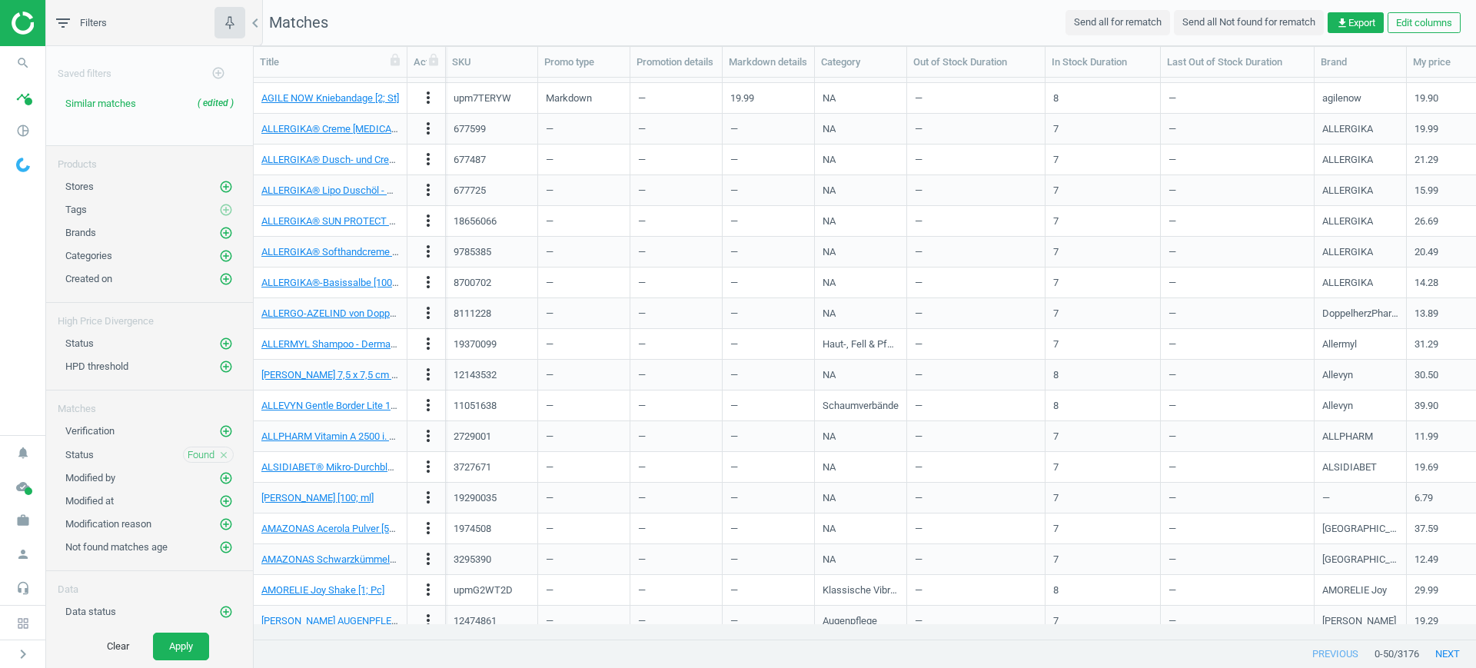
scroll to position [607, 0]
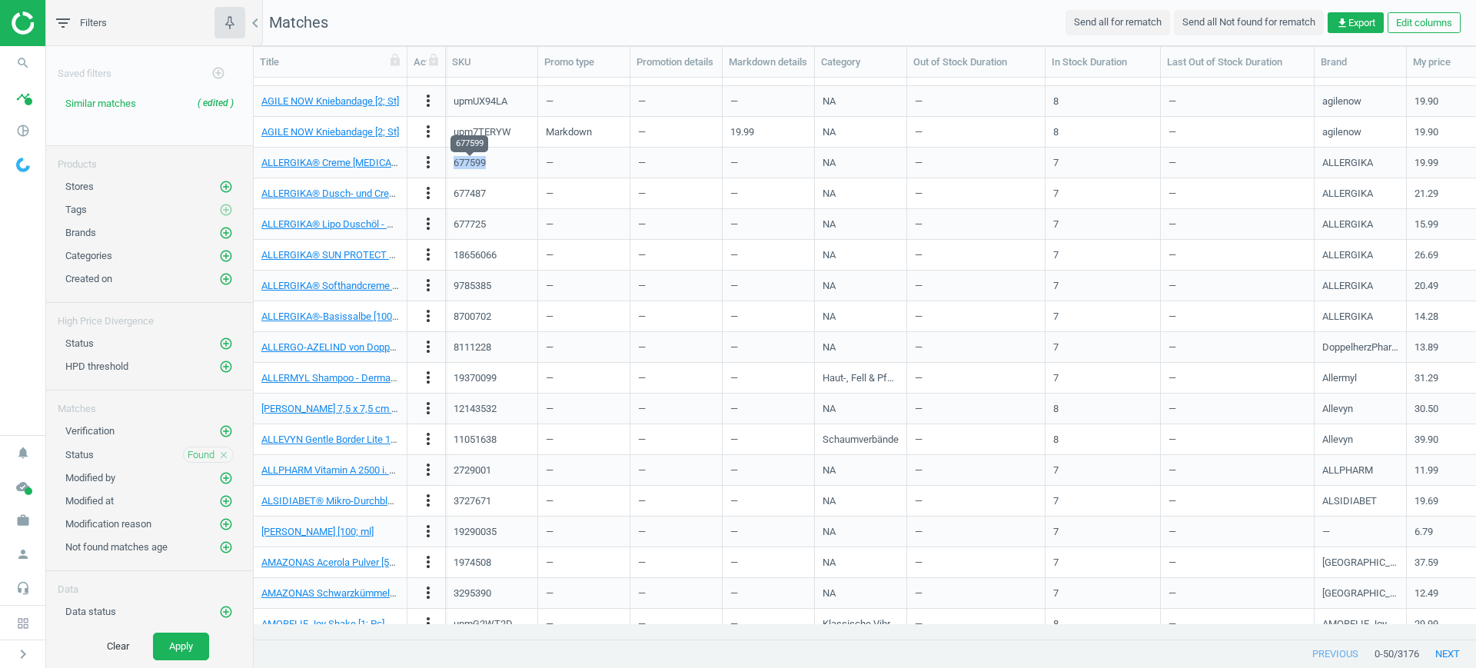
drag, startPoint x: 496, startPoint y: 163, endPoint x: 454, endPoint y: 160, distance: 42.4
click at [454, 160] on div "677599" at bounding box center [492, 162] width 76 height 27
copy div "677599"
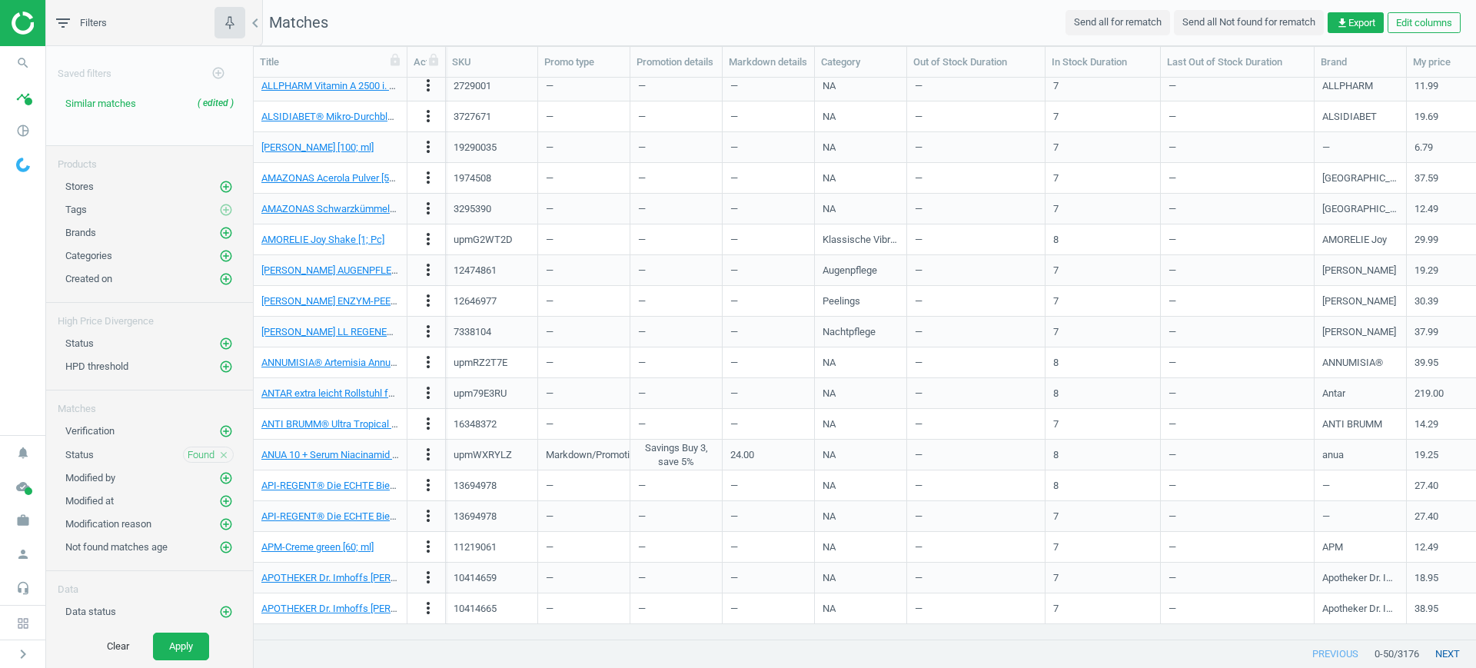
click at [1441, 653] on button "next" at bounding box center [1447, 654] width 57 height 28
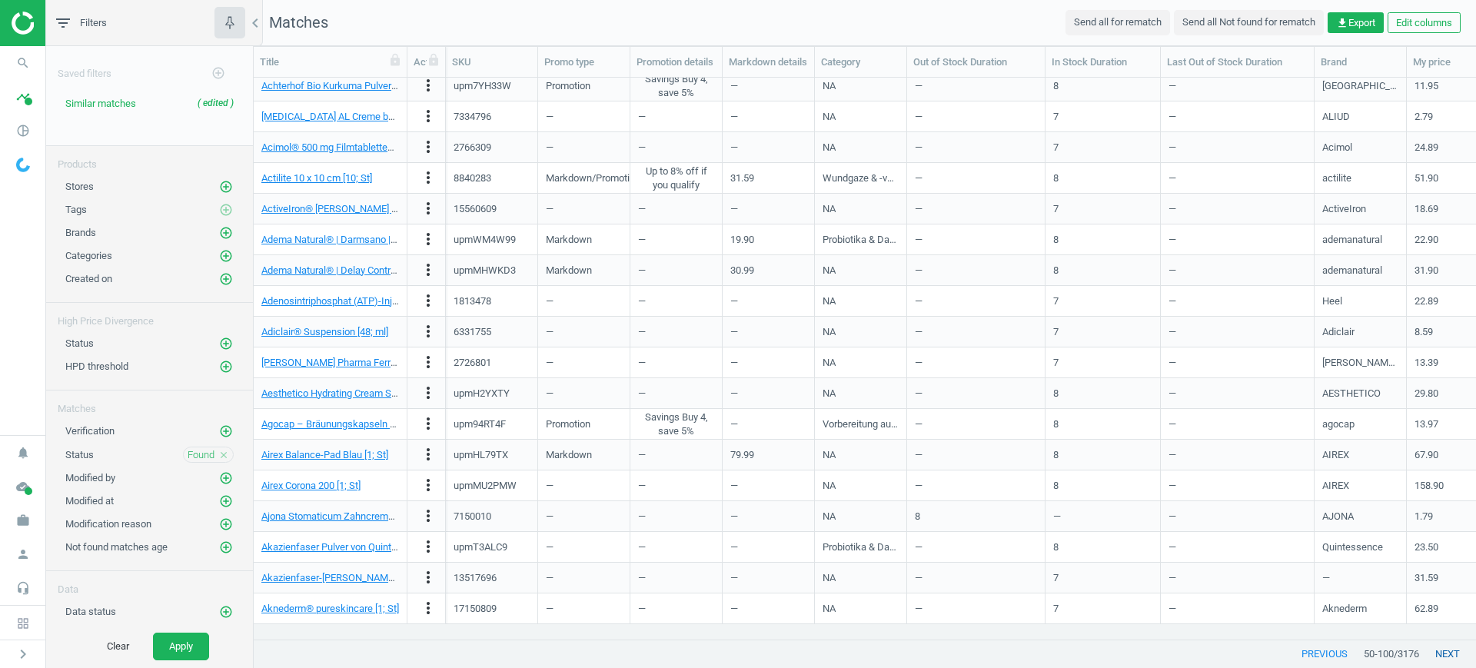
click at [1435, 648] on button "next" at bounding box center [1447, 654] width 57 height 28
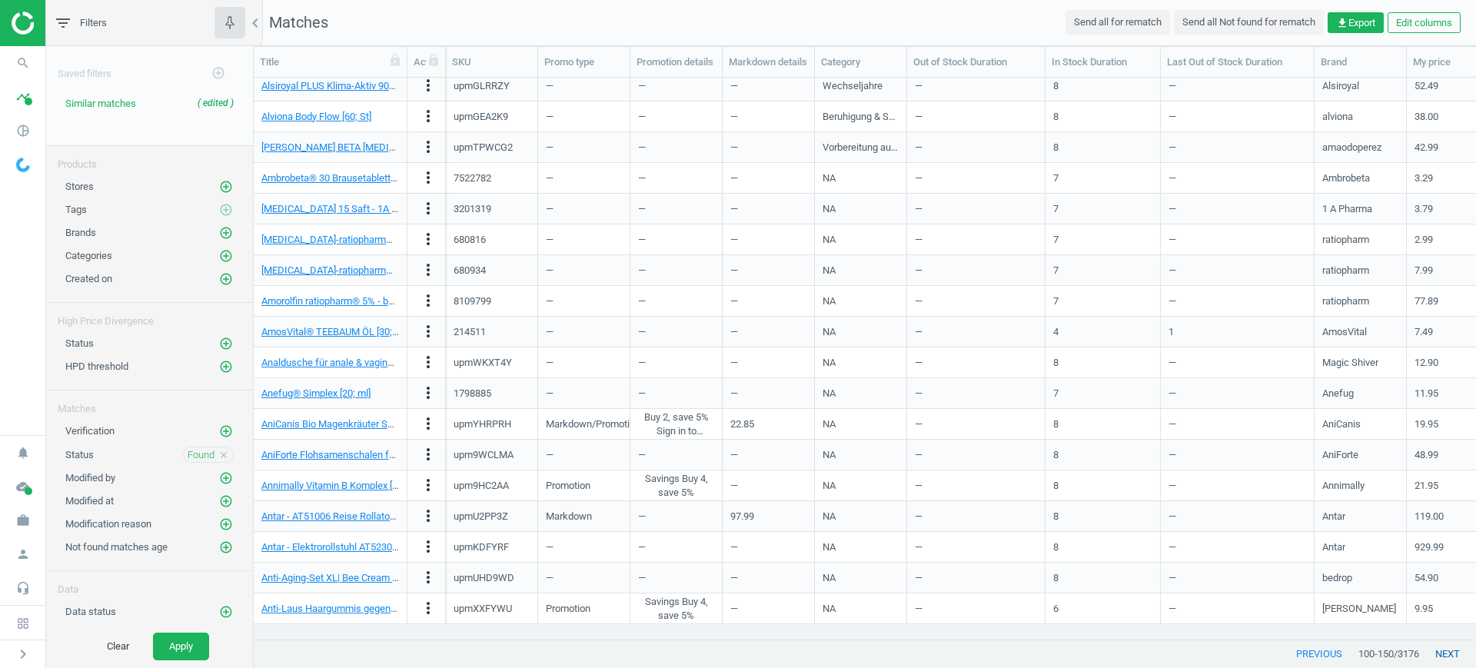
click at [1439, 654] on button "next" at bounding box center [1447, 654] width 57 height 28
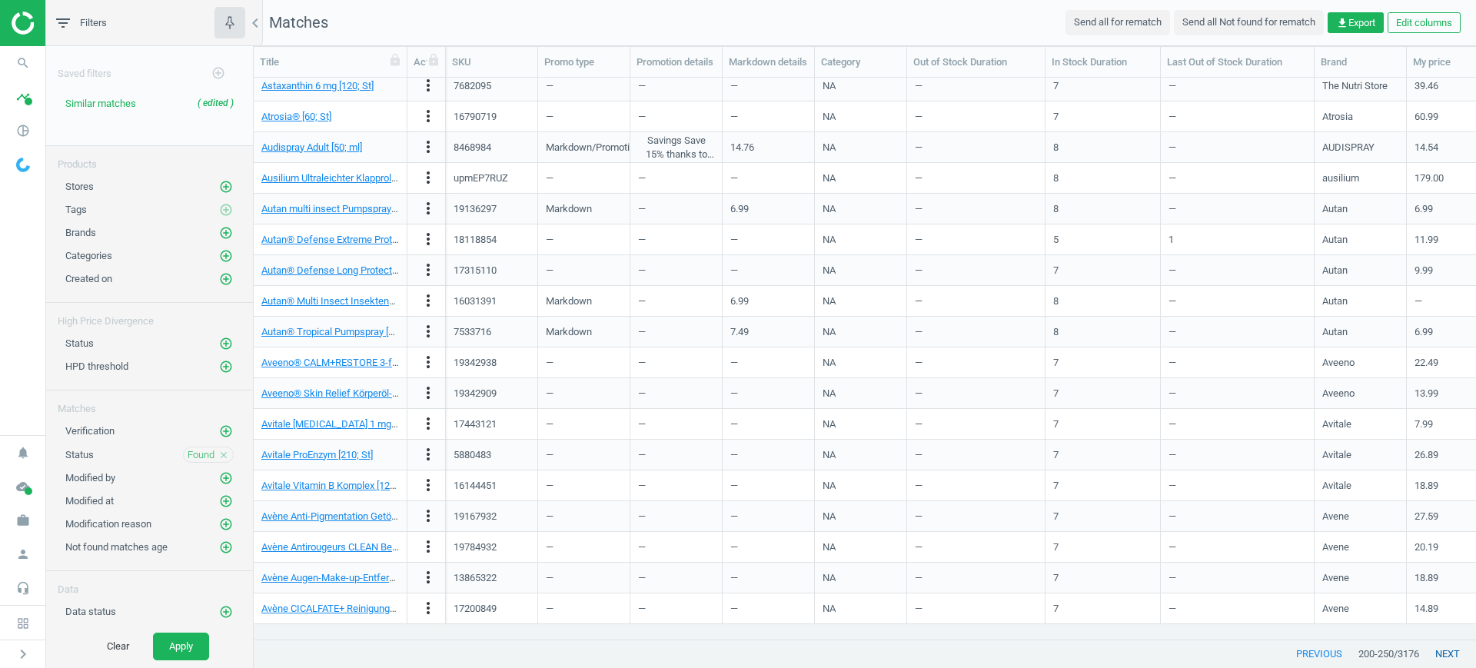
click at [1439, 654] on button "next" at bounding box center [1447, 654] width 57 height 28
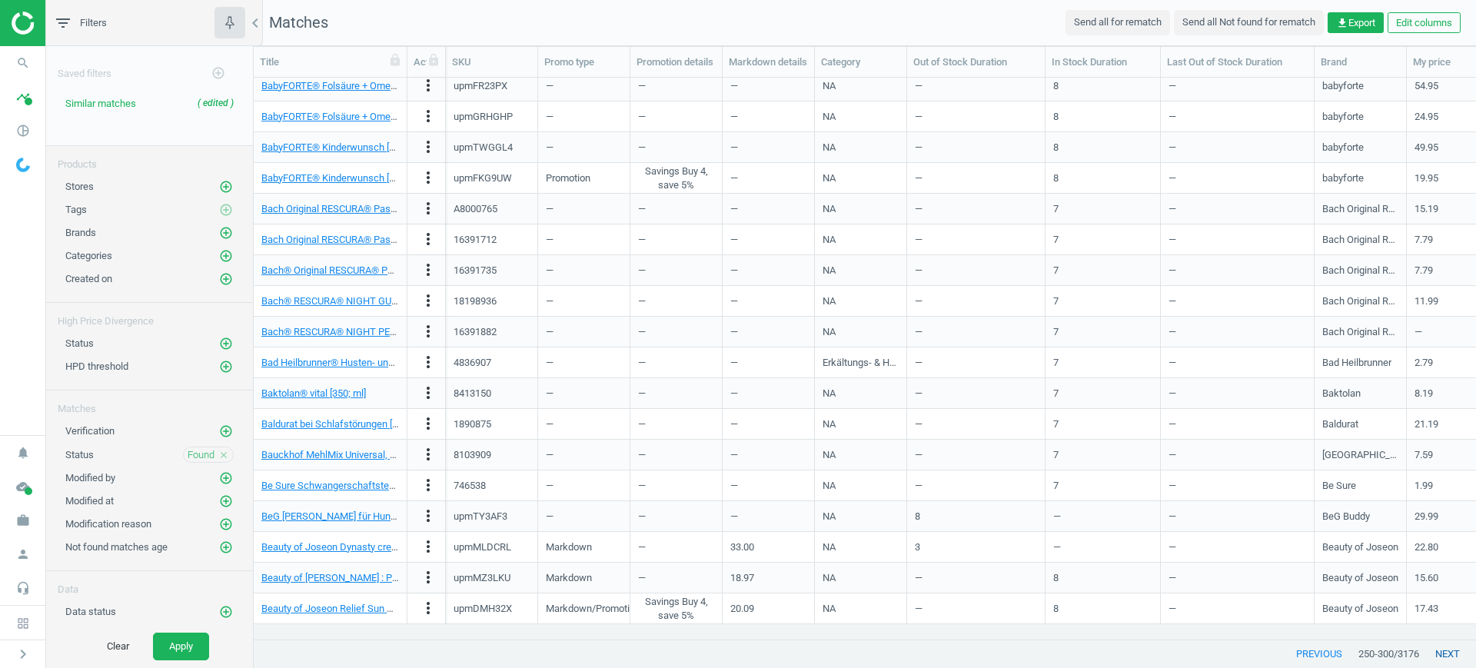
click at [1439, 654] on button "next" at bounding box center [1447, 654] width 57 height 28
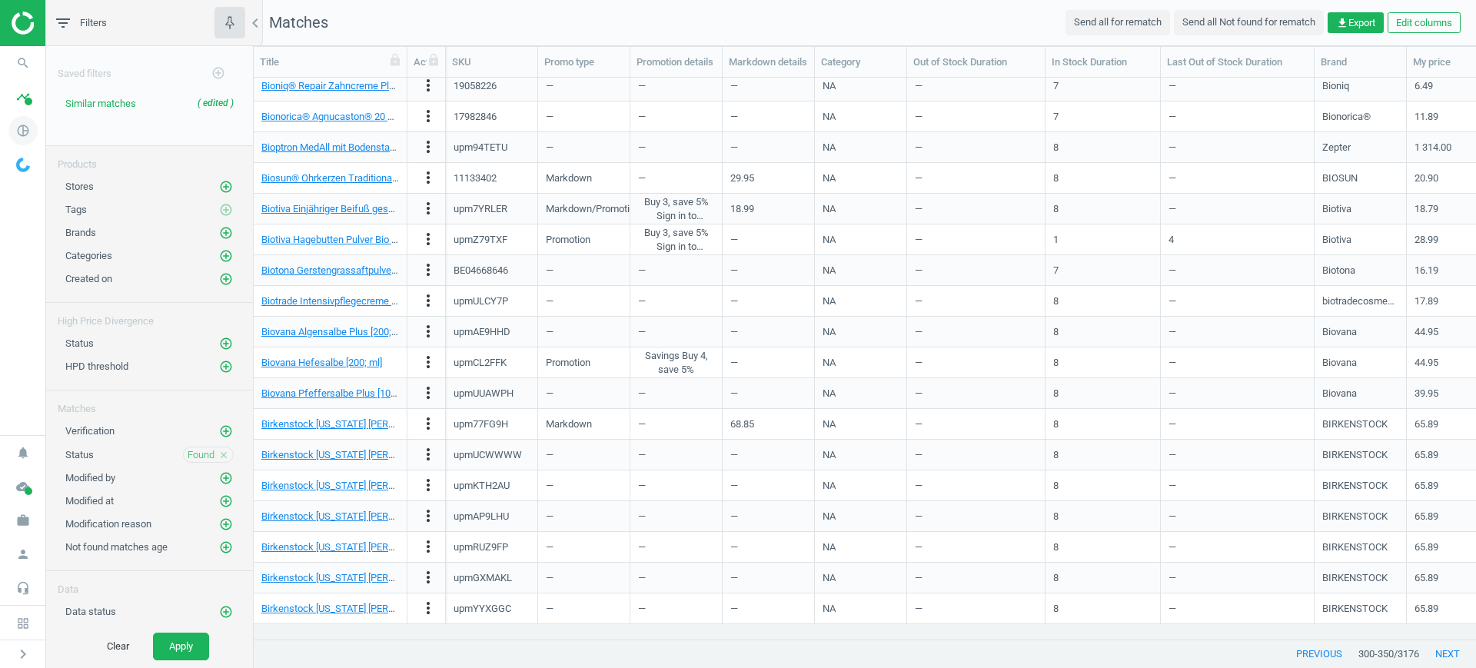
click at [15, 137] on icon "pie_chart_outlined" at bounding box center [22, 130] width 29 height 29
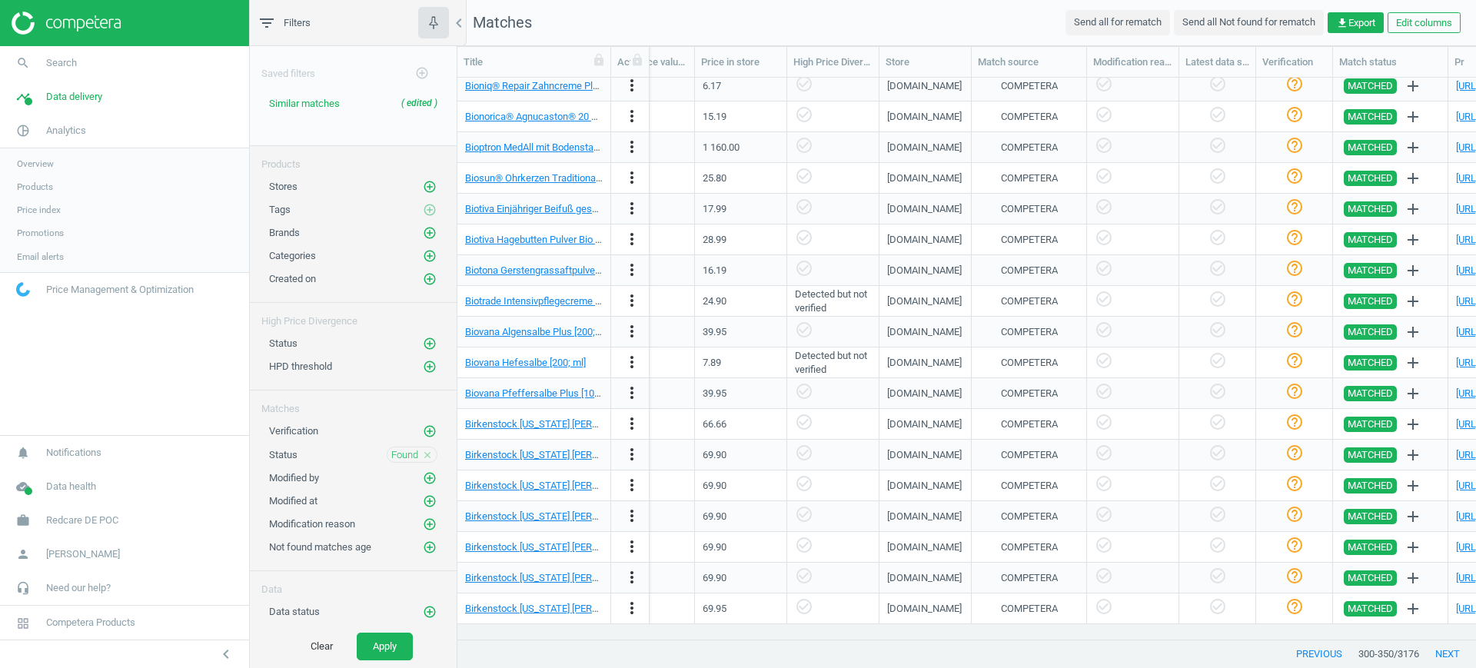
scroll to position [0, 1032]
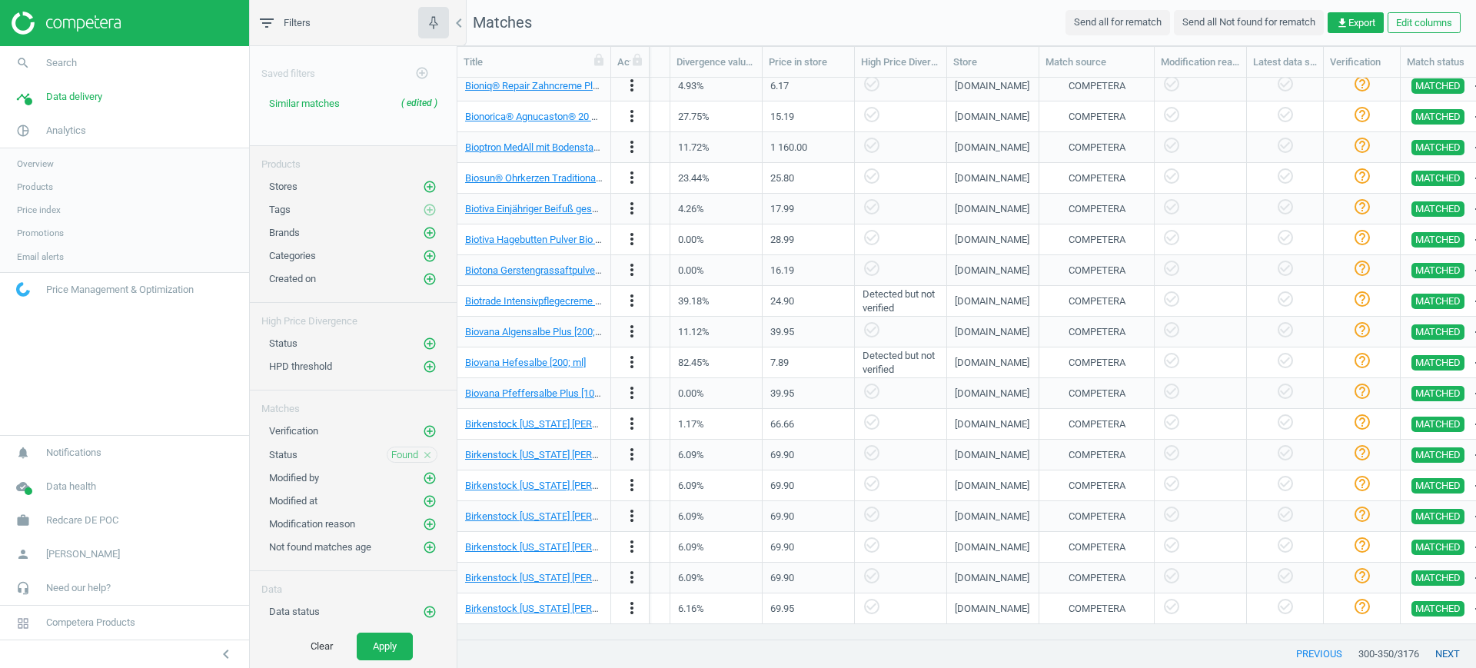
click at [1457, 653] on button "next" at bounding box center [1447, 654] width 57 height 28
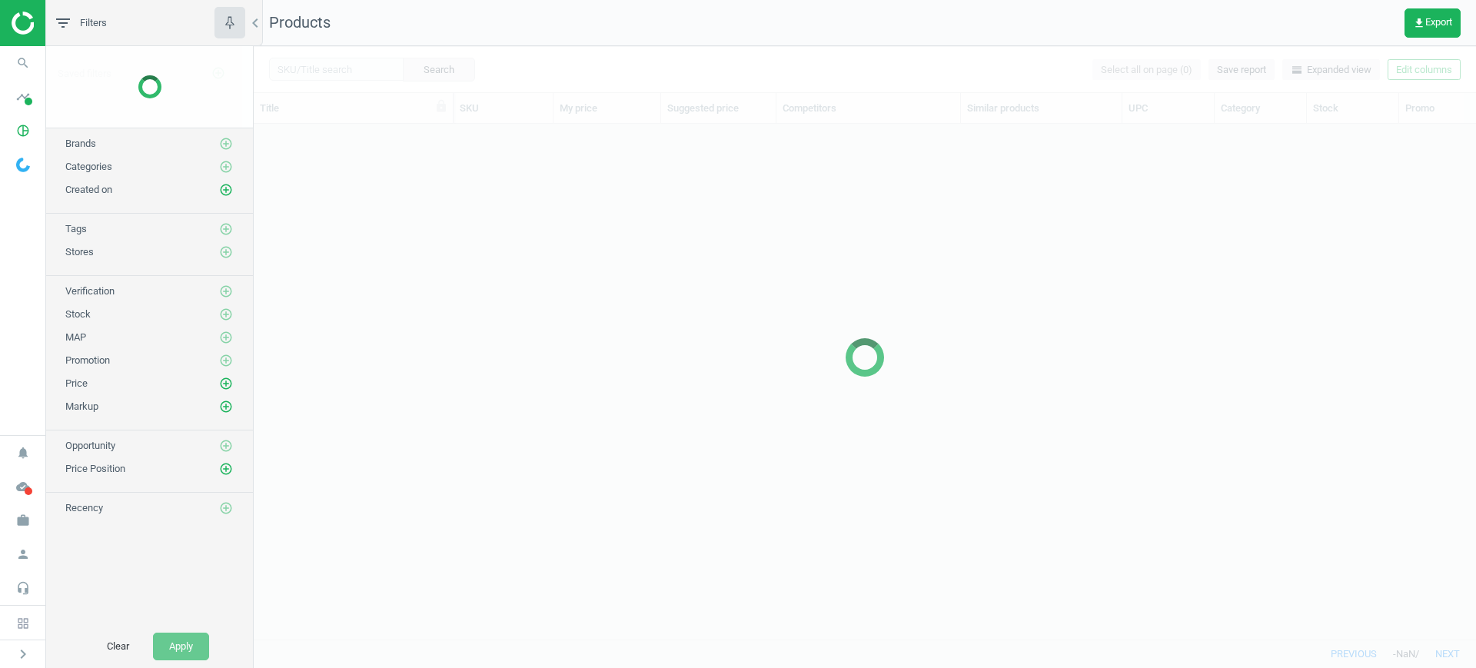
scroll to position [486, 1208]
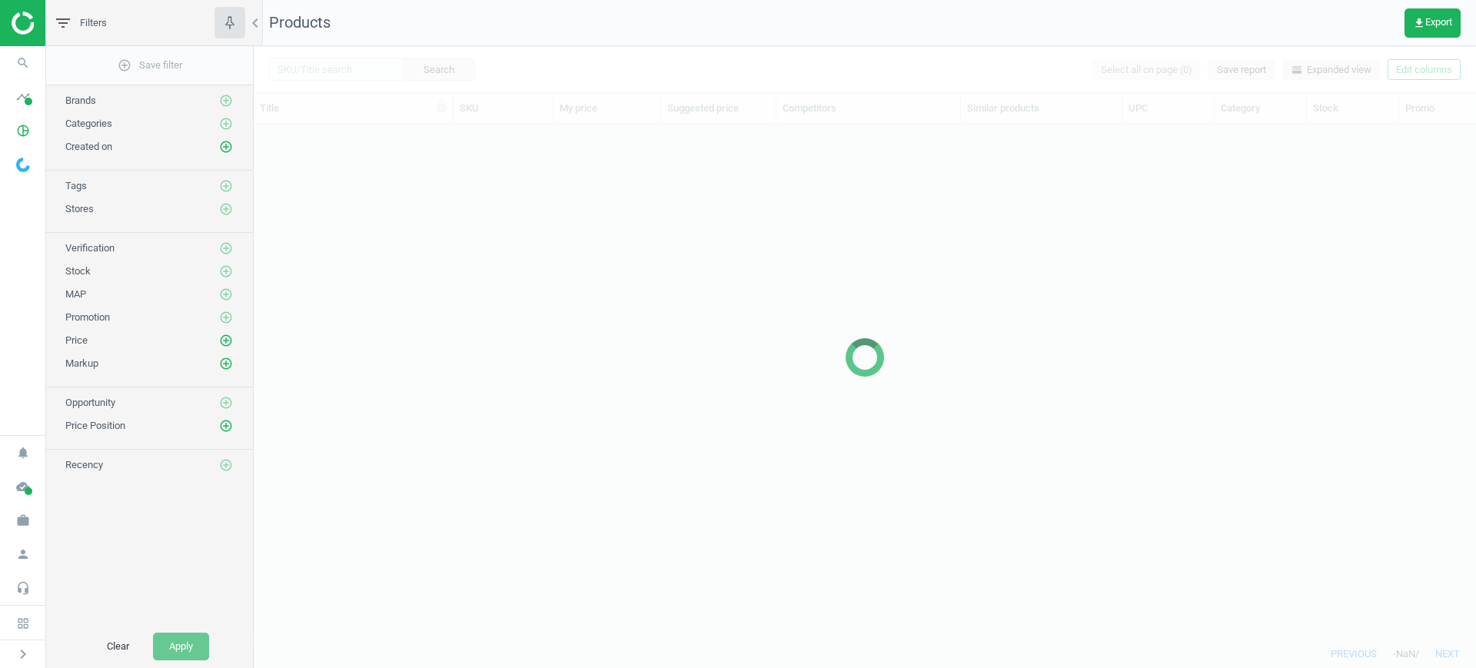
click at [334, 76] on div at bounding box center [865, 357] width 1222 height 622
drag, startPoint x: 341, startPoint y: 72, endPoint x: 350, endPoint y: 69, distance: 9.0
click at [347, 70] on div at bounding box center [865, 357] width 1222 height 622
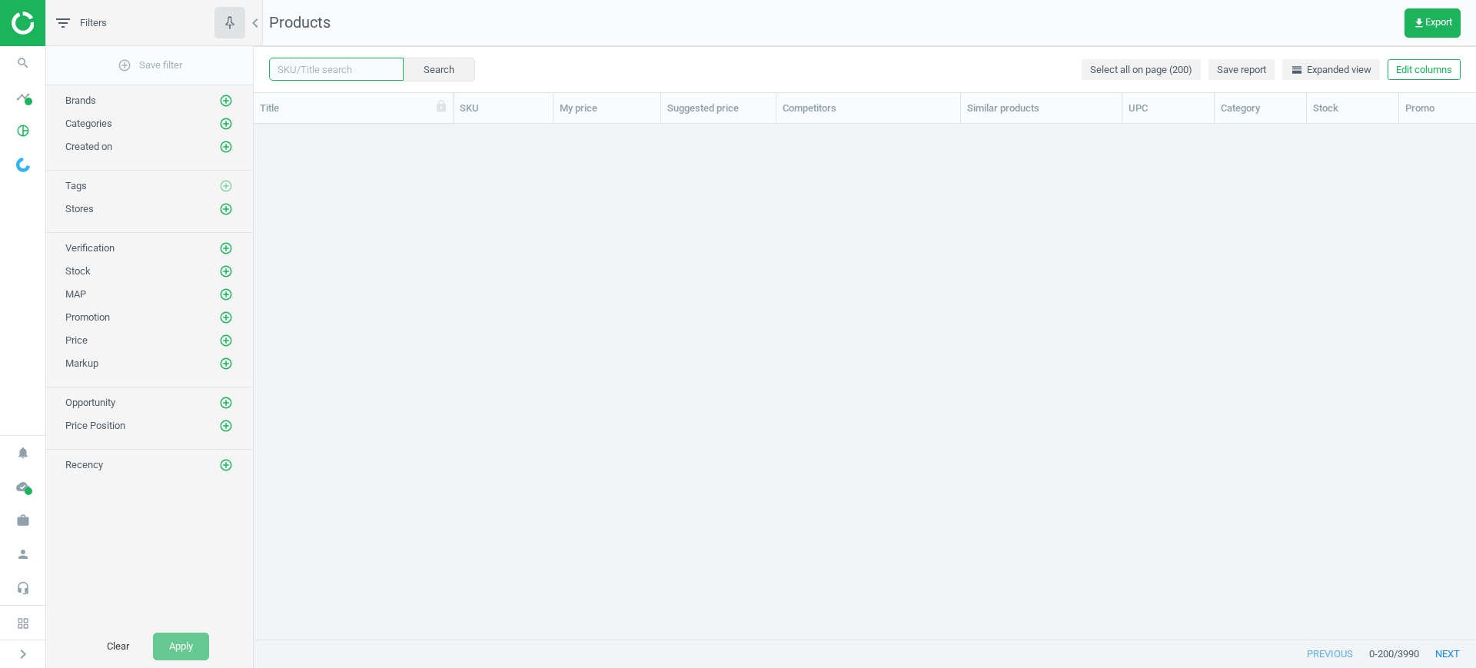
click at [374, 48] on div "Search Select all on page (200) Save report horizontal_split Expanded view Edit…" at bounding box center [865, 69] width 1222 height 46
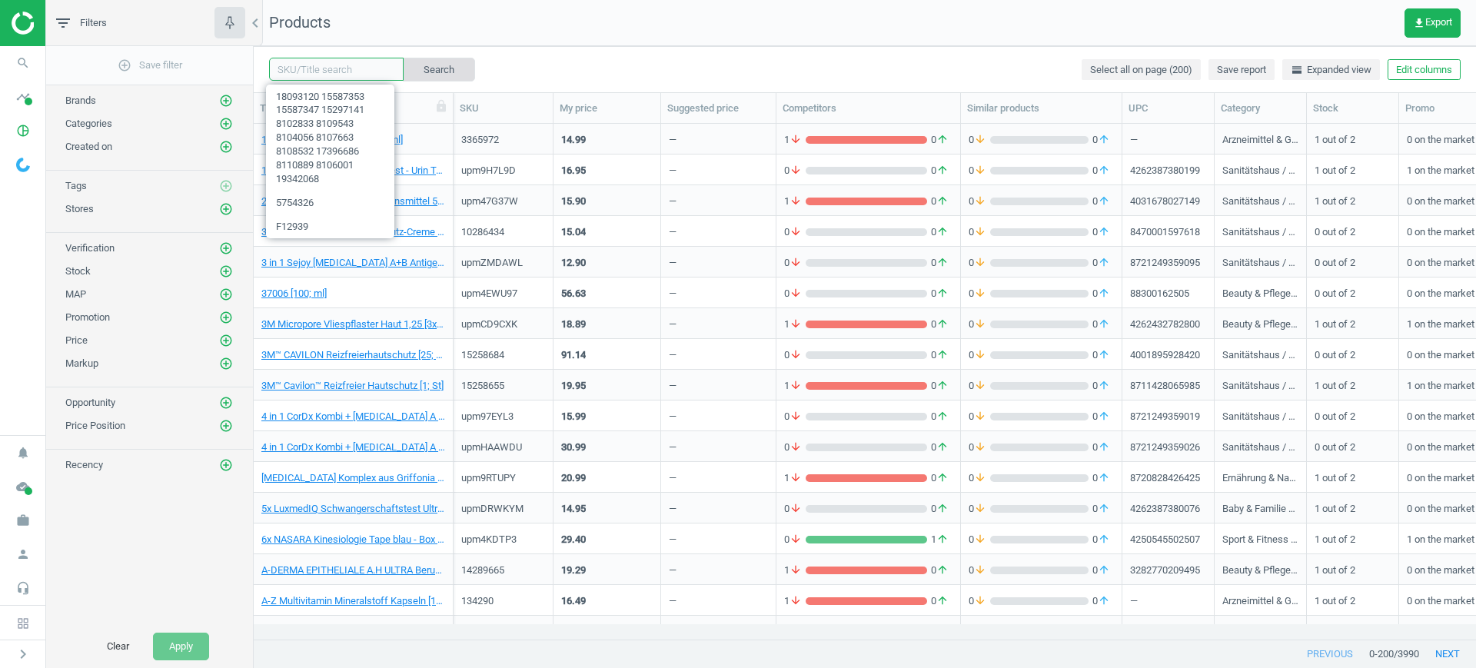
paste input "8109854 8110892"
type input "8109854 8110892"
click at [408, 61] on button "Search" at bounding box center [438, 69] width 72 height 23
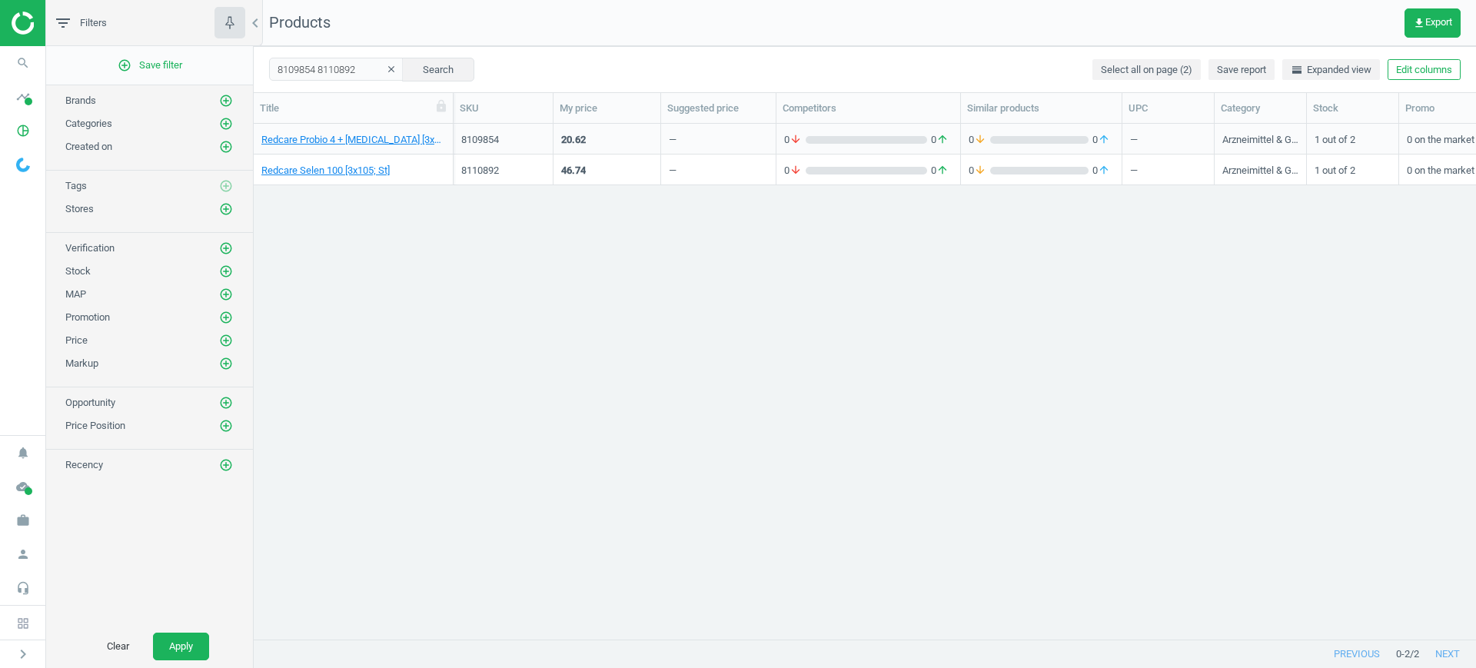
click at [535, 148] on div "8109854" at bounding box center [503, 142] width 84 height 19
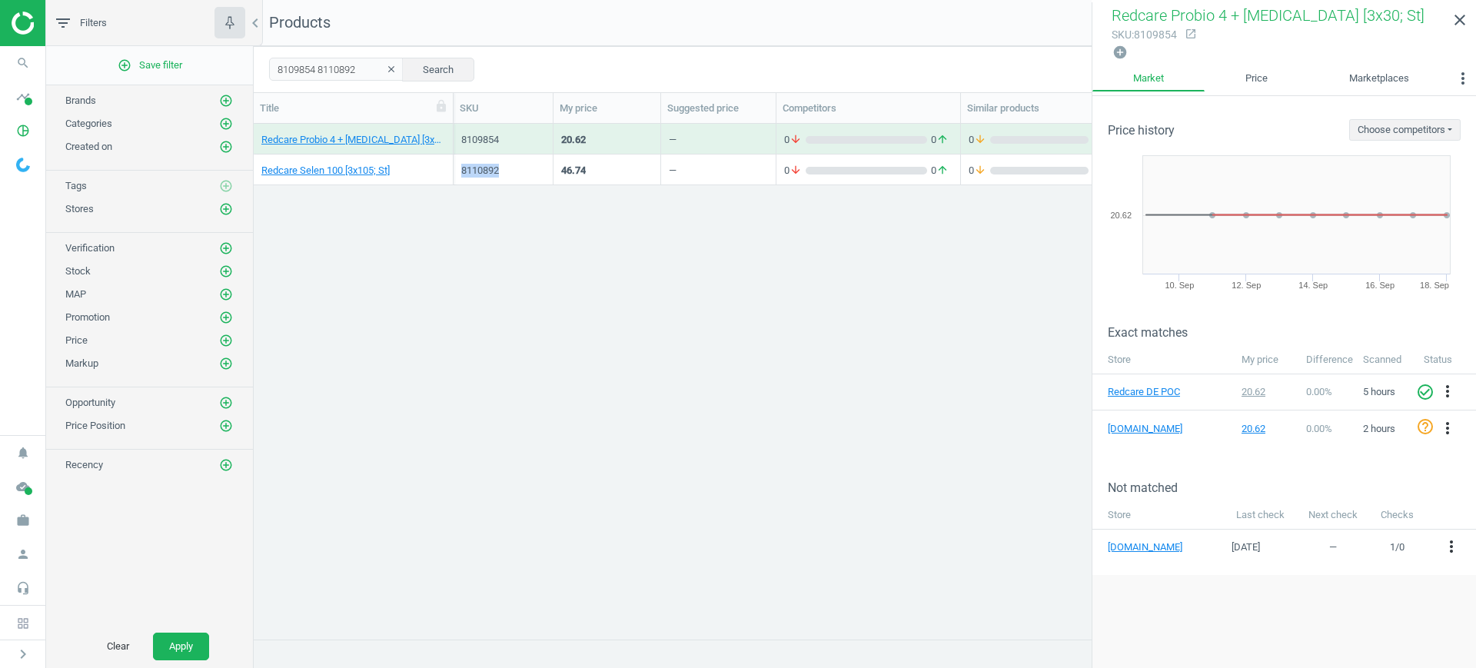
drag, startPoint x: 505, startPoint y: 166, endPoint x: 457, endPoint y: 166, distance: 48.4
click at [457, 166] on div "8110892" at bounding box center [504, 170] width 100 height 31
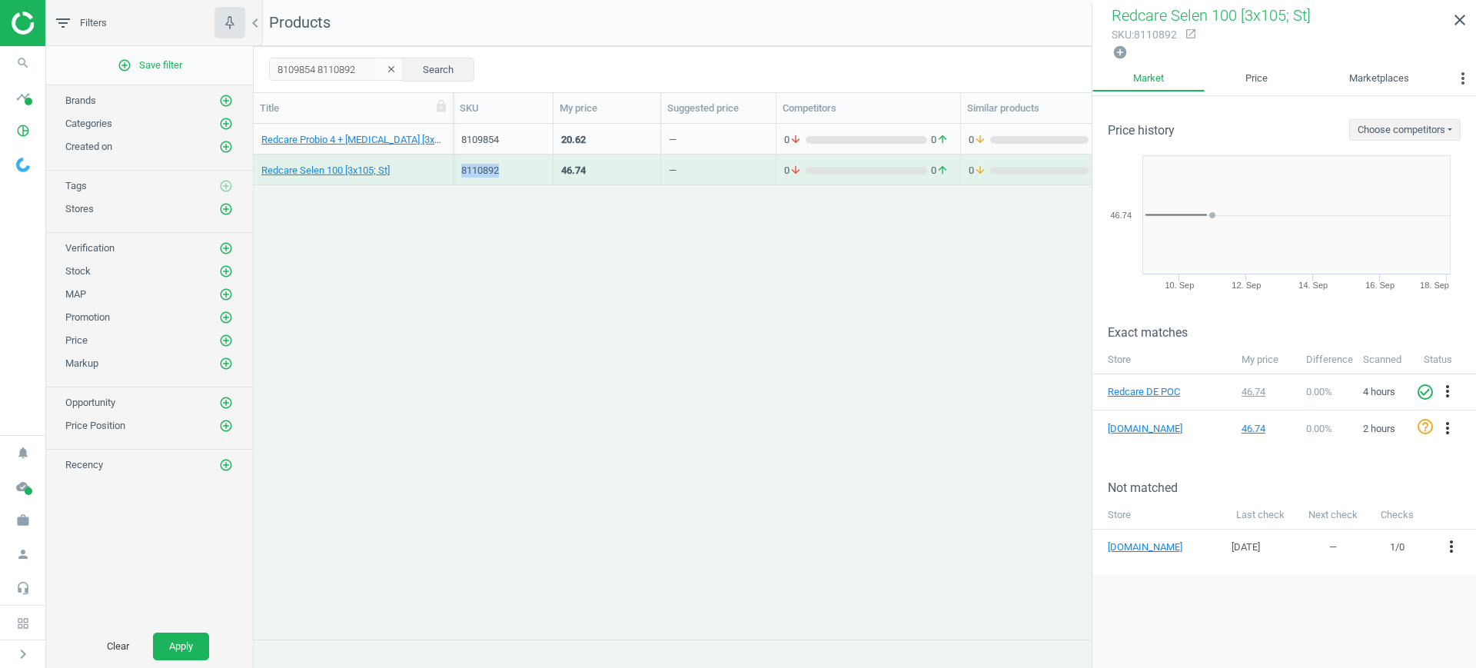
copy div "8110892"
